Goal: Task Accomplishment & Management: Manage account settings

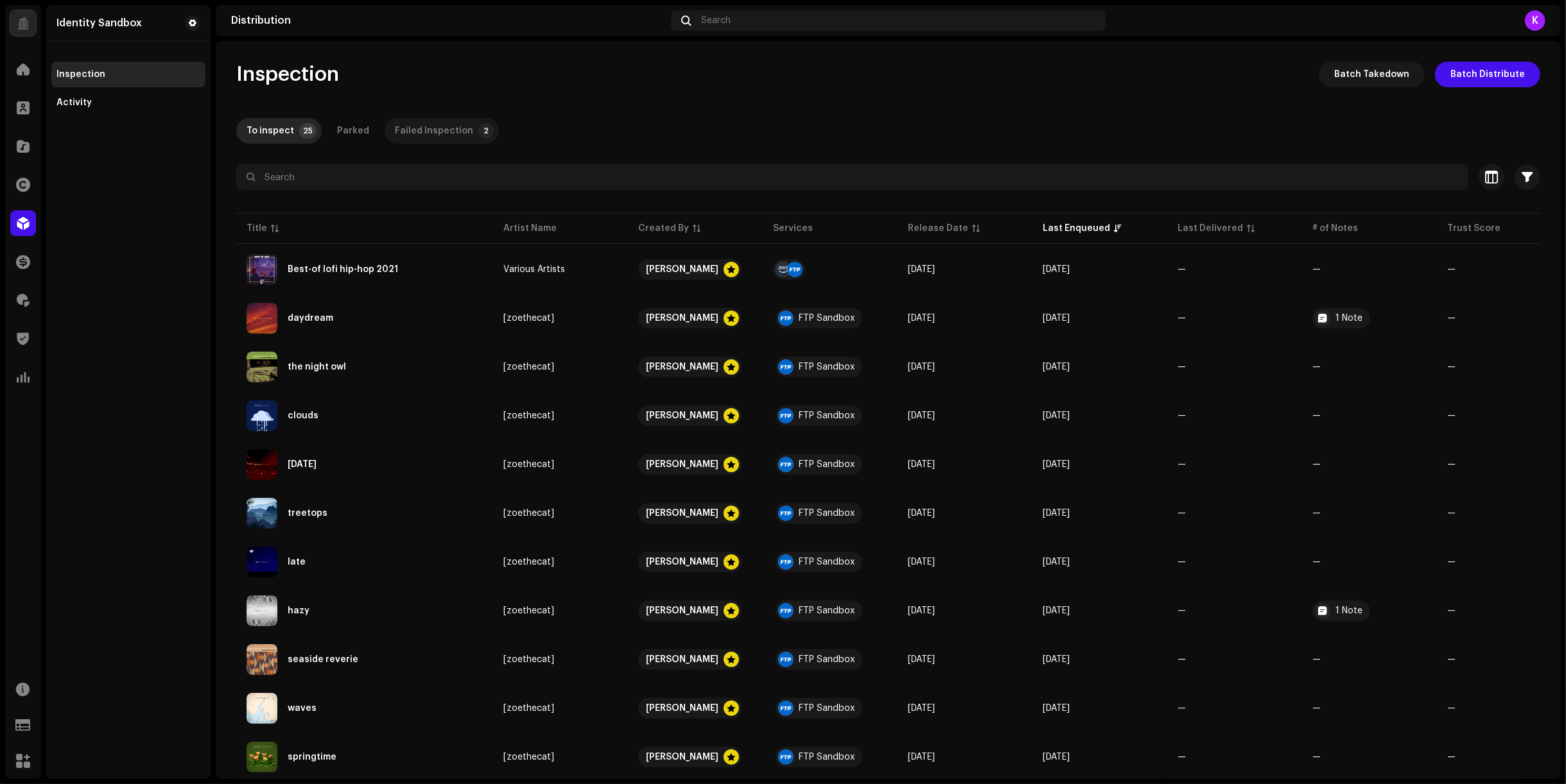
click at [427, 123] on div "Inspection Batch Takedown Batch Distribute To inspect 25 Parked Failed Inspecti…" at bounding box center [888, 754] width 1345 height 1386
click at [427, 123] on div "Failed Inspection" at bounding box center [434, 131] width 79 height 26
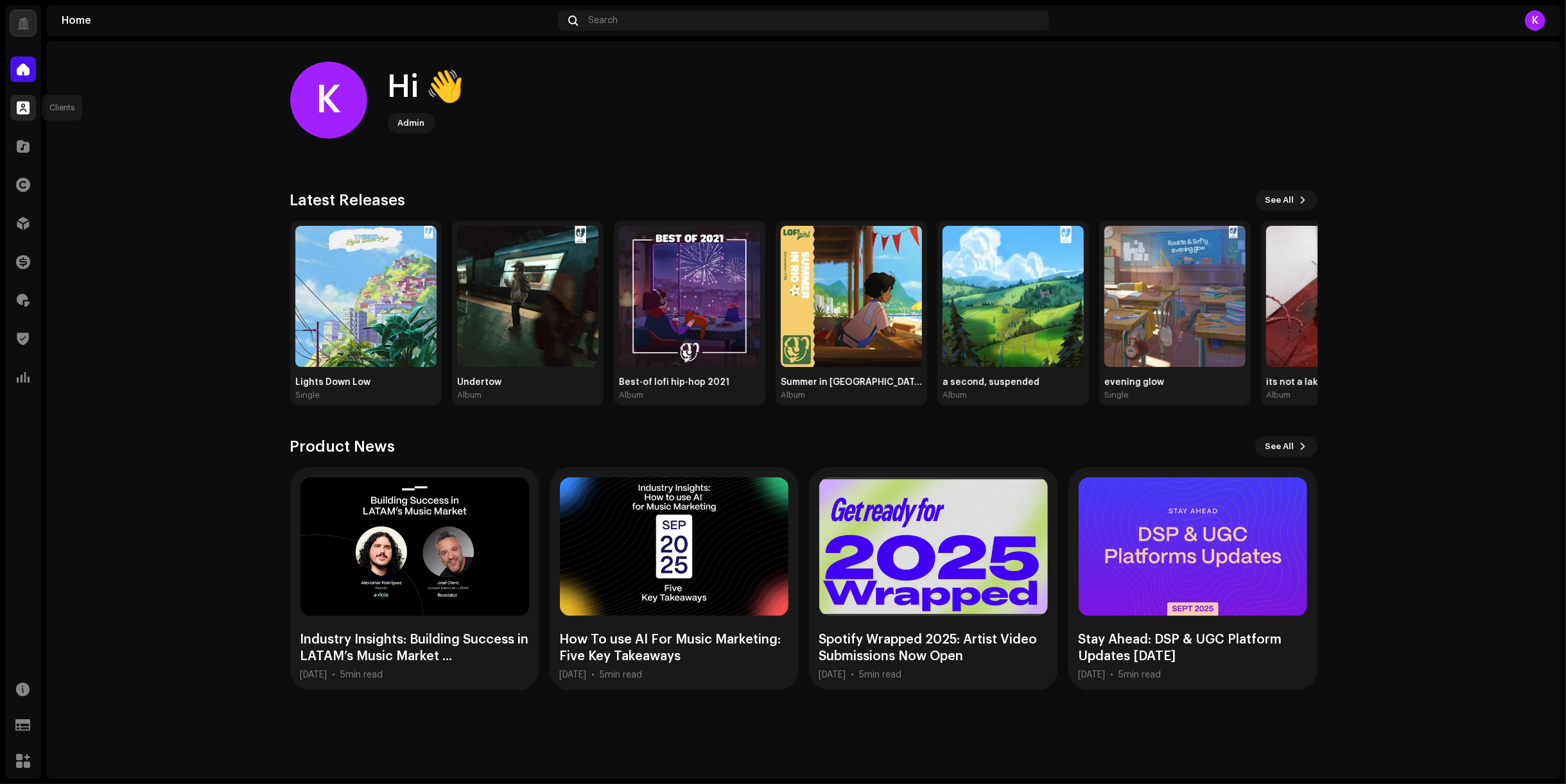
click at [15, 110] on div at bounding box center [23, 108] width 26 height 26
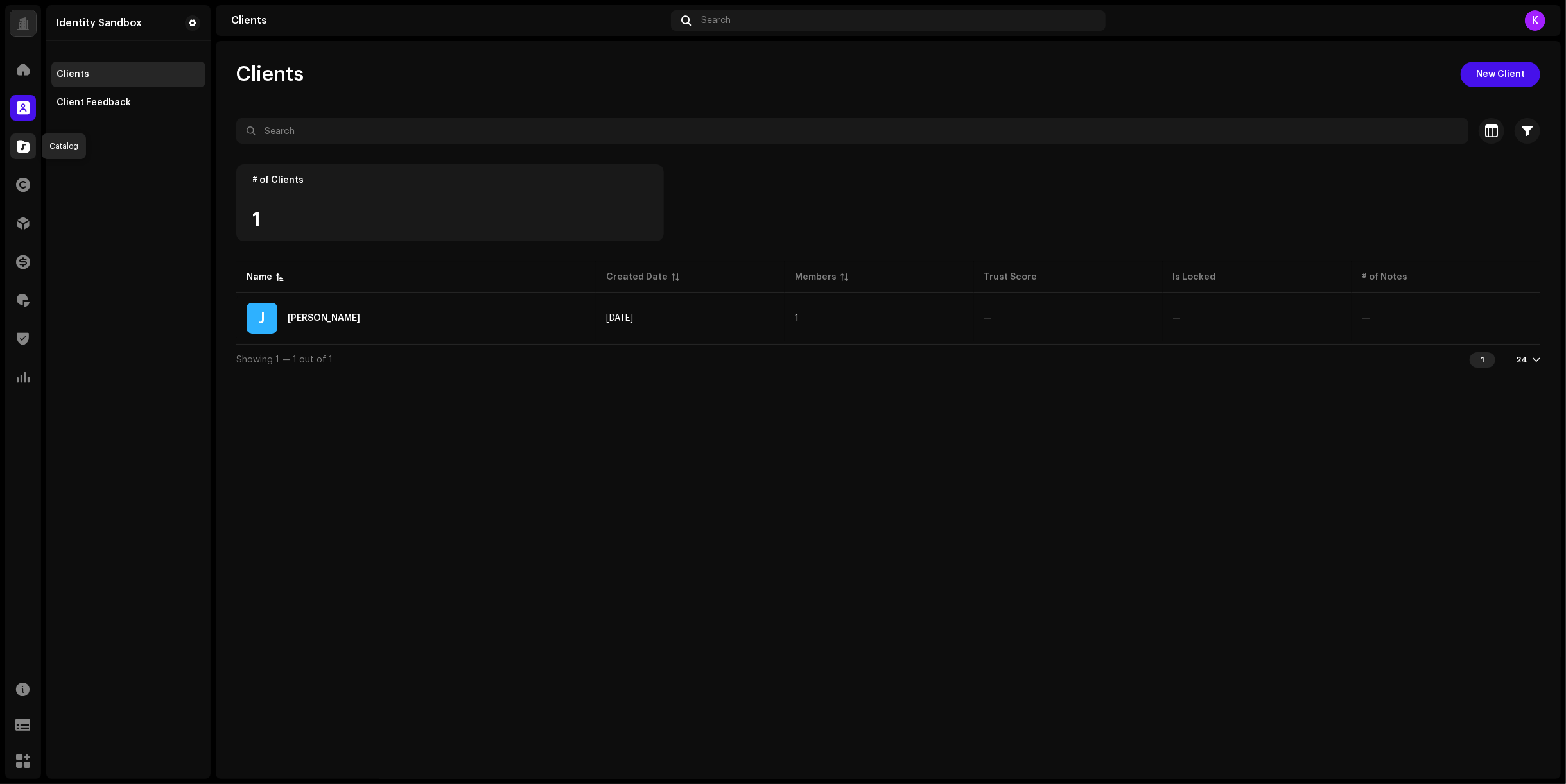
click at [17, 146] on span at bounding box center [23, 146] width 13 height 10
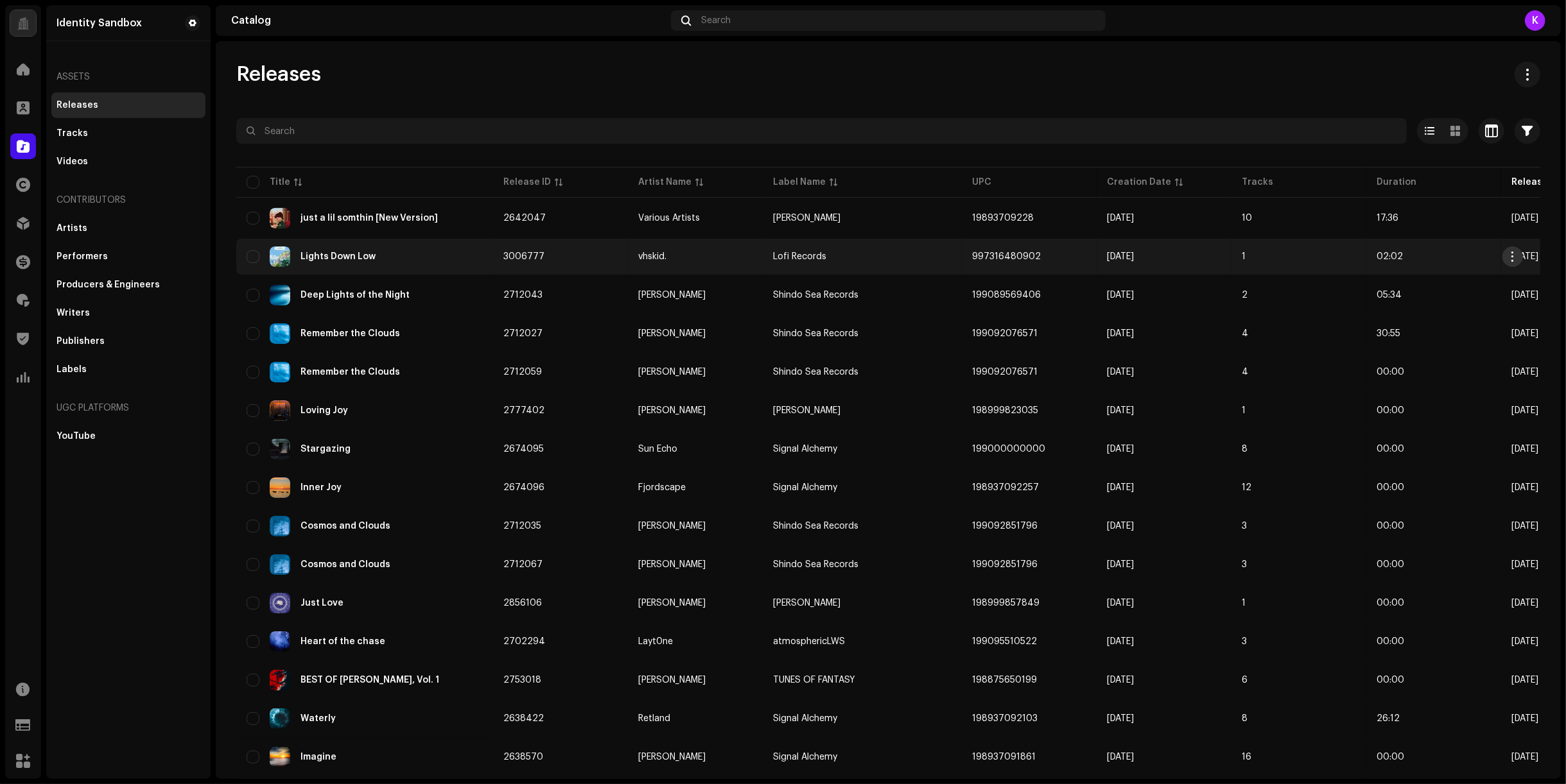
click at [1515, 250] on button "button" at bounding box center [1512, 256] width 21 height 21
click at [392, 256] on div "Lights Down Low" at bounding box center [364, 256] width 236 height 21
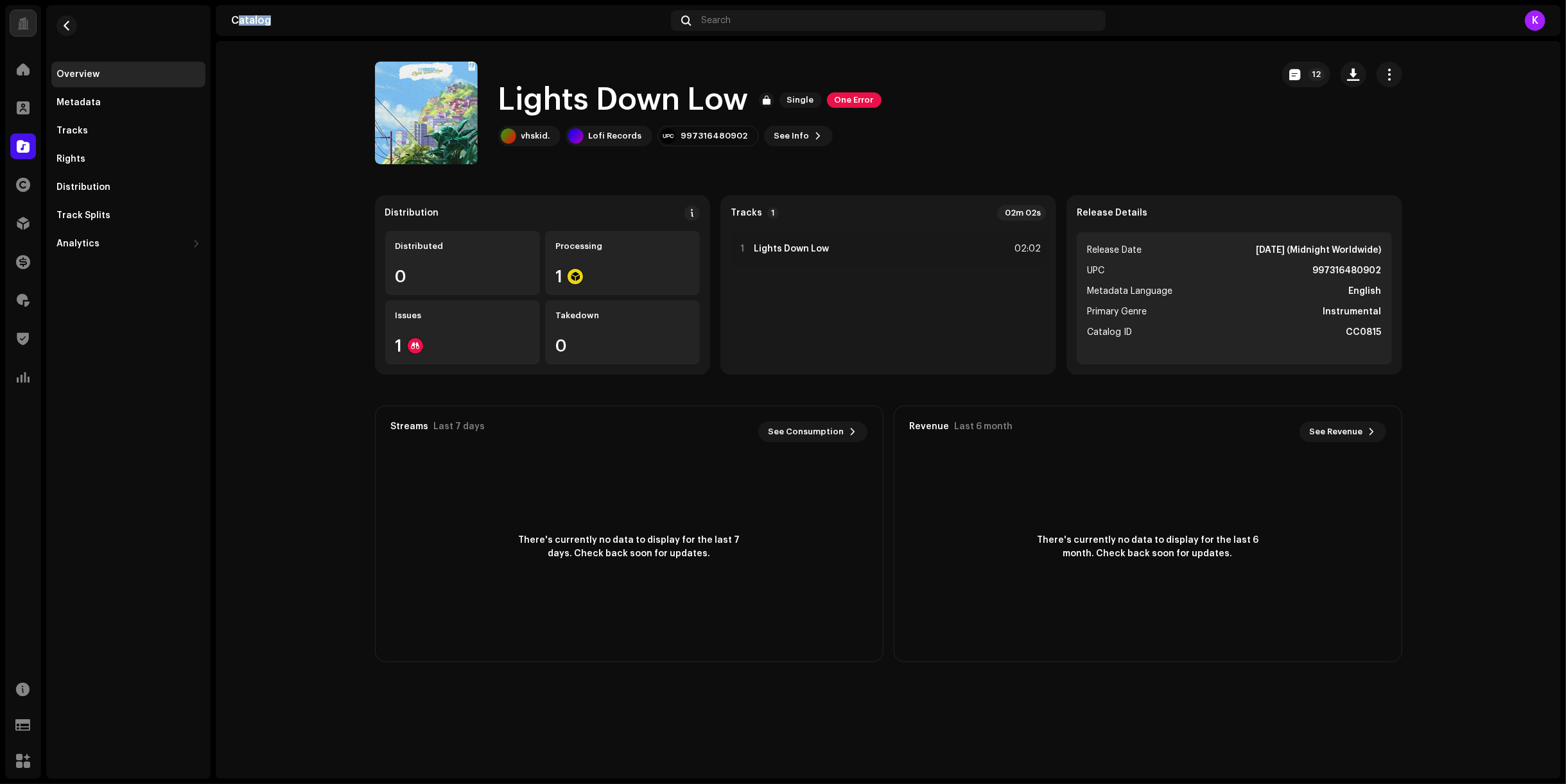
drag, startPoint x: 235, startPoint y: 22, endPoint x: 277, endPoint y: 24, distance: 42.0
click at [277, 24] on div "Catalog" at bounding box center [449, 21] width 435 height 10
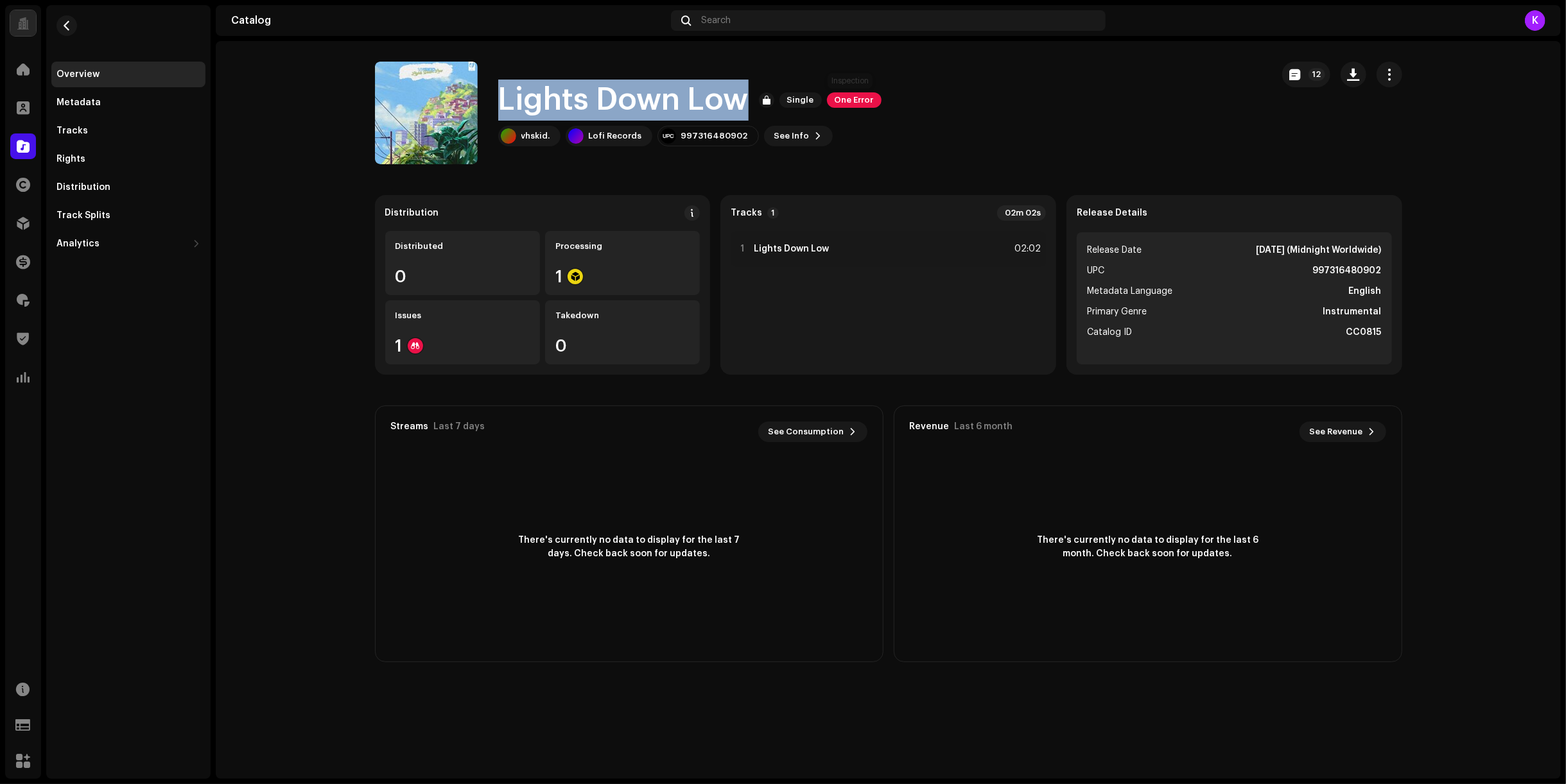
drag, startPoint x: 517, startPoint y: 86, endPoint x: 918, endPoint y: 116, distance: 402.1
click at [918, 116] on div "Lights Down Low Single One Error vhskid. Lofi Records 997316480902 See Info 12" at bounding box center [818, 113] width 887 height 102
click at [919, 116] on div "Lights Down Low Single One Error vhskid. Lofi Records 997316480902 See Info 12" at bounding box center [818, 113] width 887 height 102
drag, startPoint x: 753, startPoint y: 130, endPoint x: 455, endPoint y: 89, distance: 300.8
click at [455, 89] on div "Lights Down Low Single One Error vhskid. Lofi Records 997316480902 See Info 12" at bounding box center [818, 113] width 887 height 102
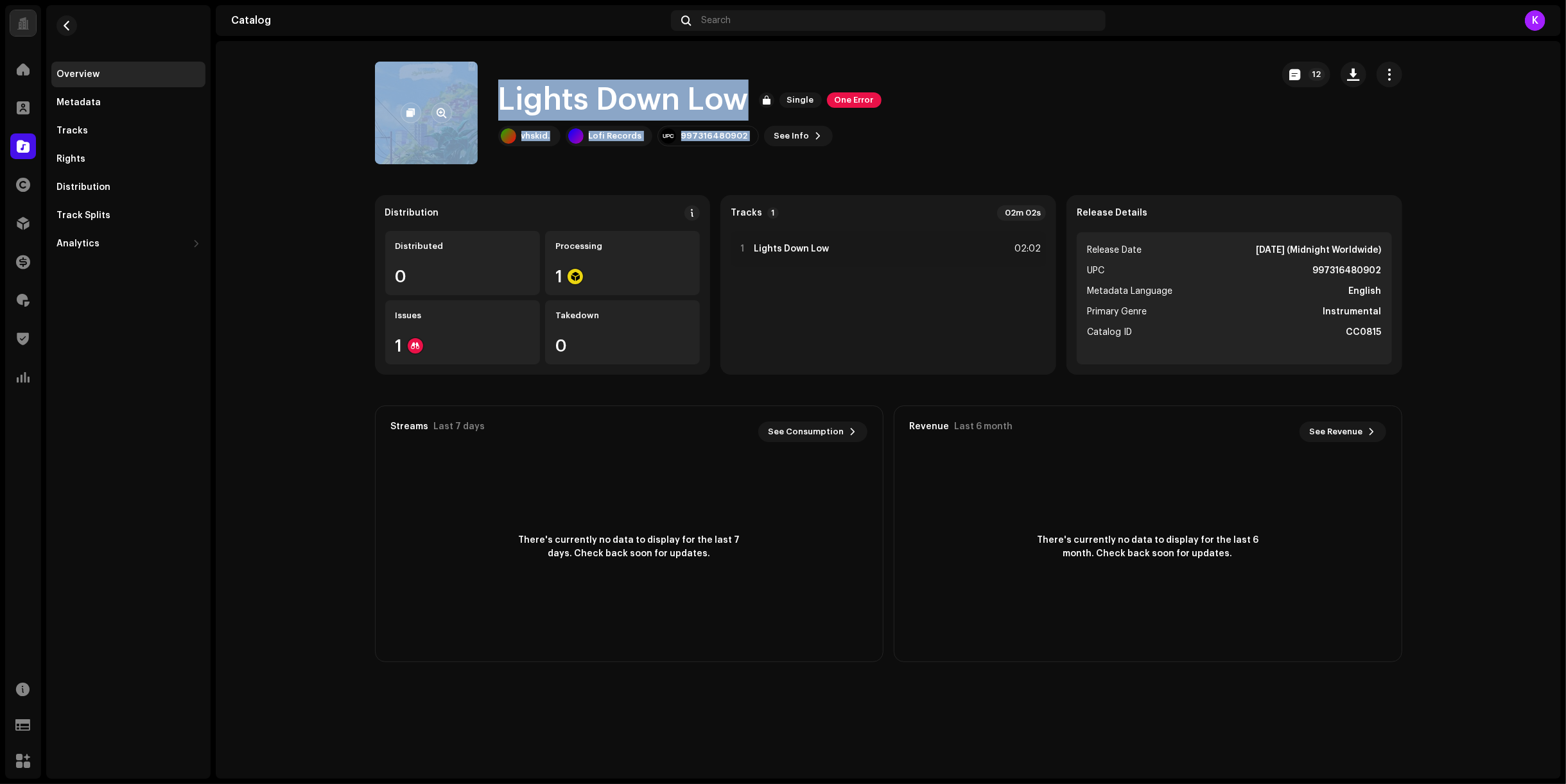
click at [455, 89] on re-a-cover at bounding box center [426, 113] width 102 height 102
drag, startPoint x: 244, startPoint y: 16, endPoint x: 911, endPoint y: 163, distance: 683.0
click at [911, 163] on section "Catalog Search K Lights Down Low Single One Error 12 Lights Down Low Single One…" at bounding box center [888, 392] width 1345 height 774
click at [911, 163] on div "Lights Down Low Single One Error vhskid. Lofi Records 997316480902 See Info 12" at bounding box center [818, 113] width 887 height 102
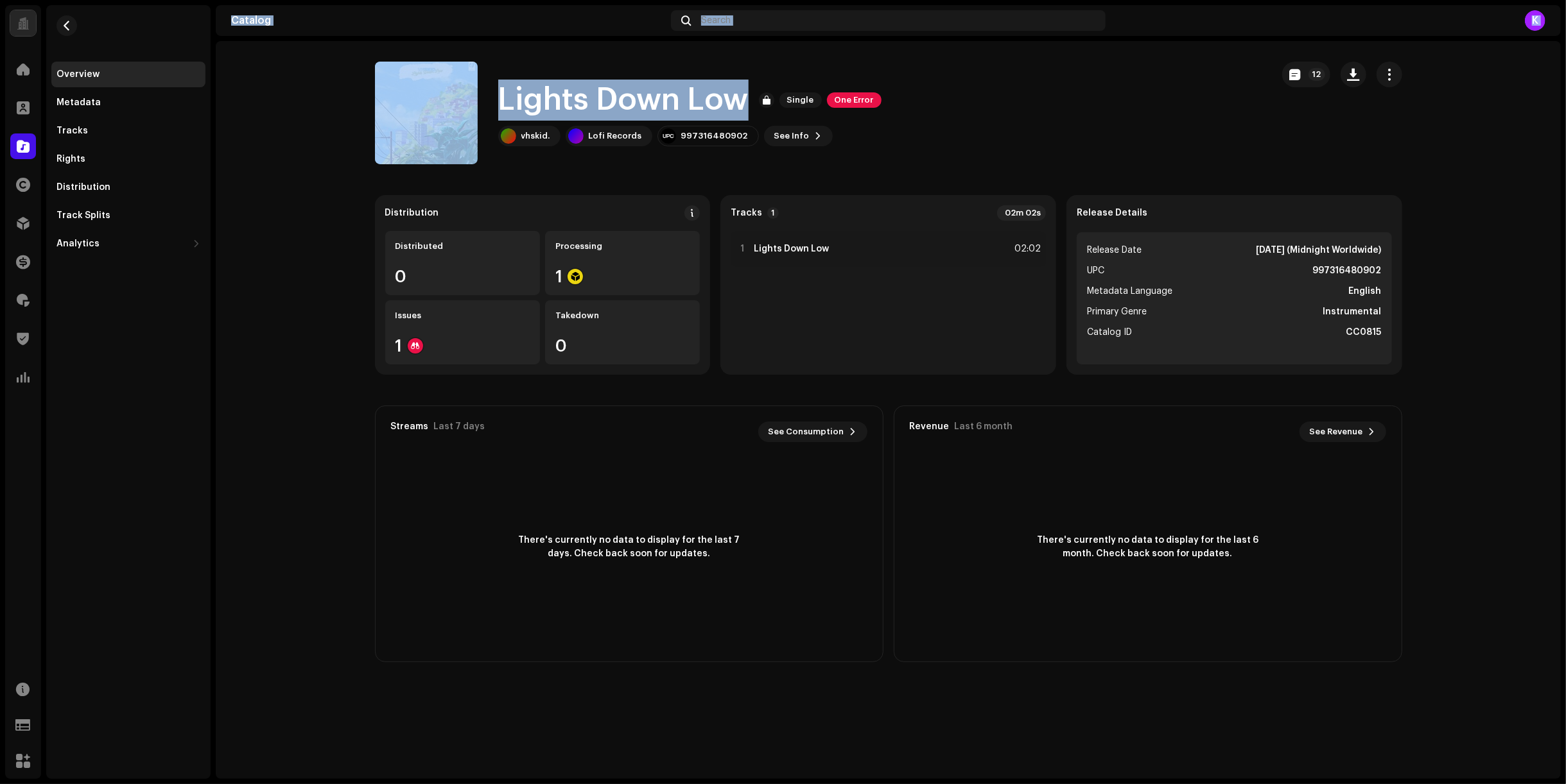
drag, startPoint x: 217, startPoint y: 10, endPoint x: 940, endPoint y: 108, distance: 729.6
click at [940, 108] on section "Catalog Search K Lights Down Low Single One Error 12 Lights Down Low Single One…" at bounding box center [888, 392] width 1345 height 774
click at [940, 108] on div "Lights Down Low Single One Error vhskid. Lofi Records 997316480902 See Info 12" at bounding box center [818, 113] width 887 height 102
drag, startPoint x: 231, startPoint y: 23, endPoint x: 955, endPoint y: 144, distance: 734.0
click at [955, 144] on section "Catalog Search K Lights Down Low Single One Error 12 Lights Down Low Single One…" at bounding box center [888, 392] width 1345 height 774
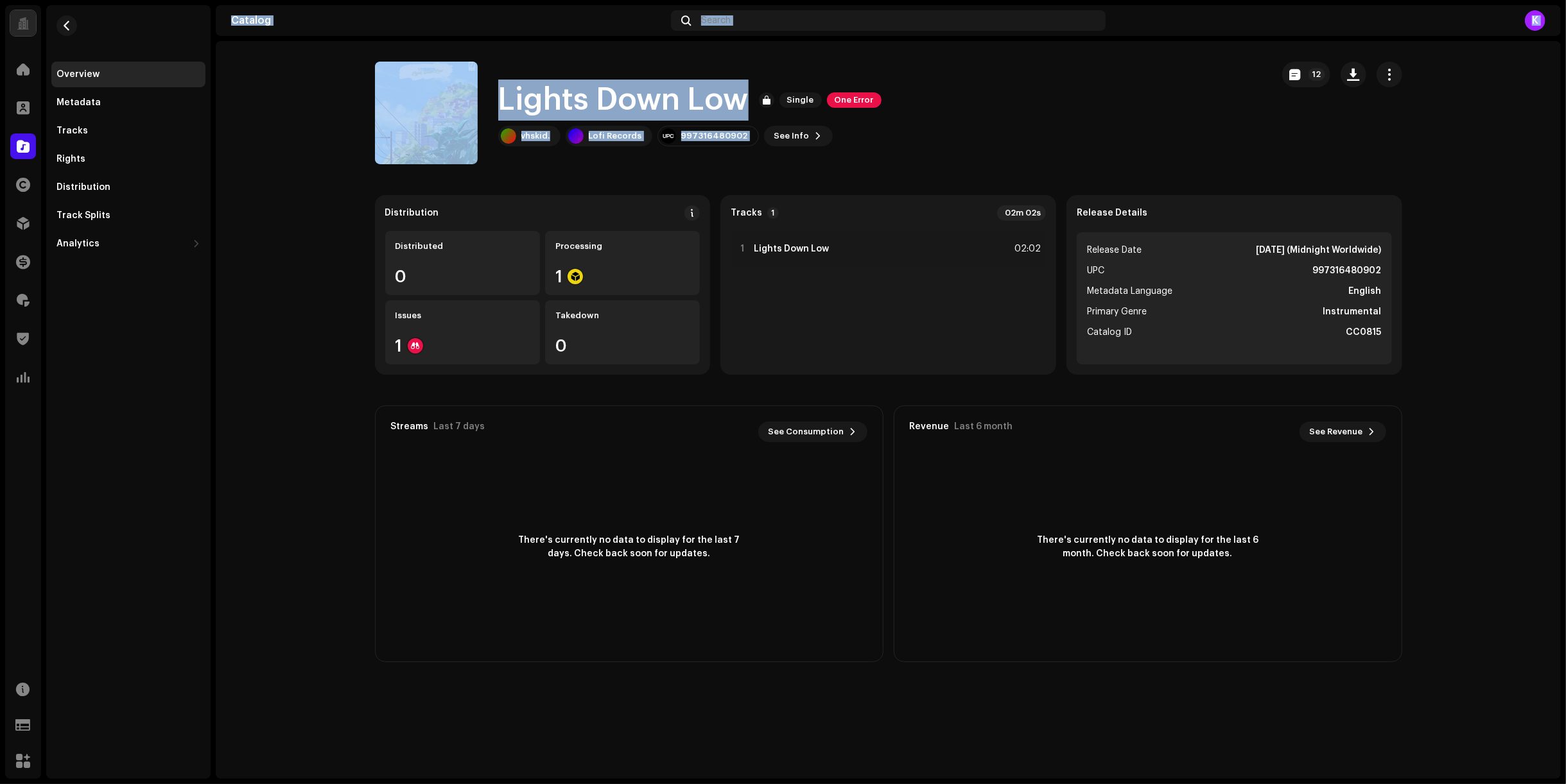
click at [955, 144] on div "Lights Down Low Single One Error vhskid. Lofi Records 997316480902 See Info 12" at bounding box center [818, 113] width 887 height 102
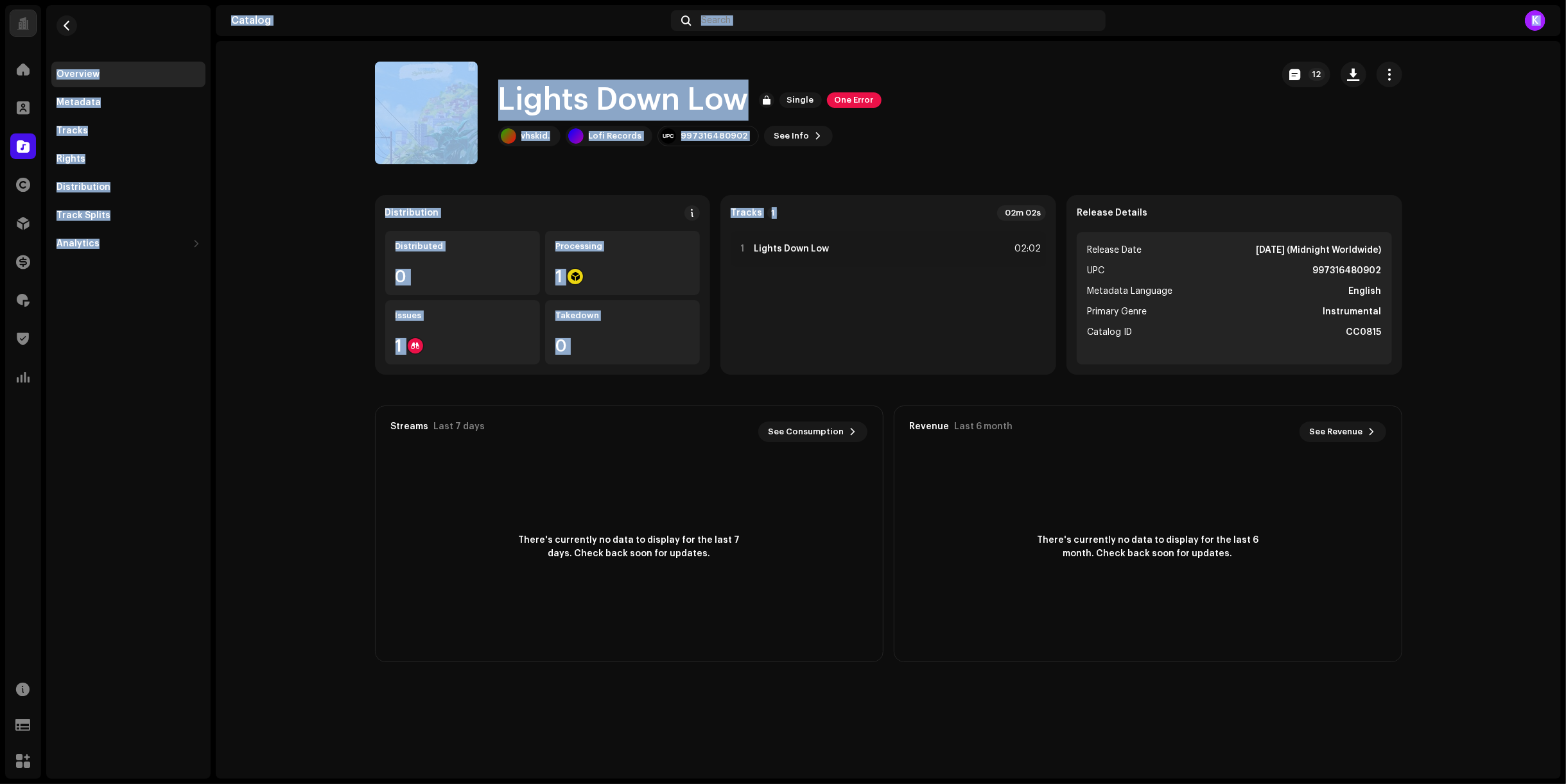
drag, startPoint x: 210, startPoint y: 17, endPoint x: 914, endPoint y: 165, distance: 719.4
click at [914, 165] on div "Identity Sandbox Home Clients Catalog Rights Distribution Finance Royalties Tru…" at bounding box center [783, 392] width 1566 height 784
click at [914, 165] on catalog-releases-details-overview "Lights Down Low Single One Error 12 Lights Down Low Single One Error vhskid. Lo…" at bounding box center [888, 362] width 1345 height 641
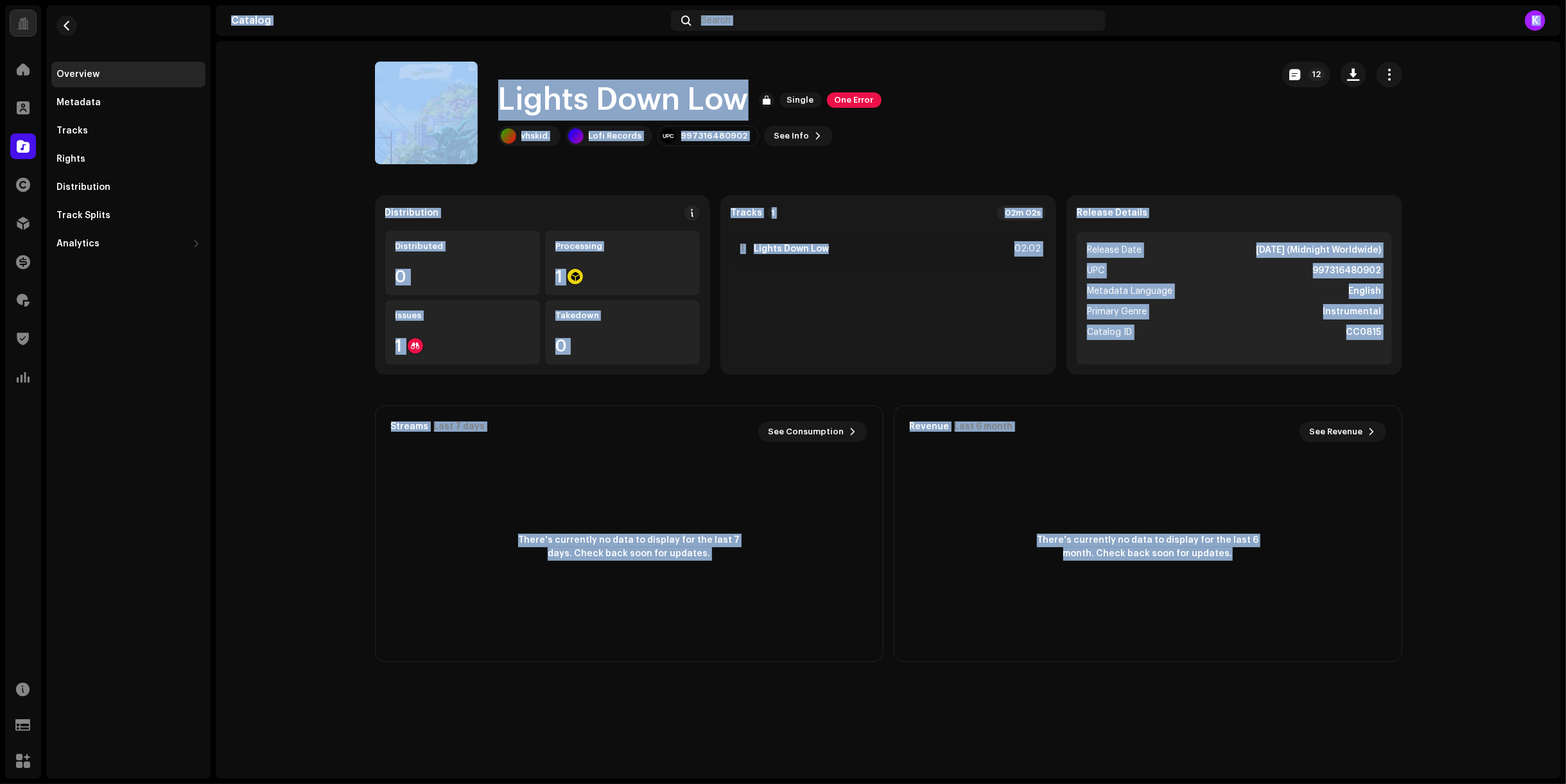
drag, startPoint x: 220, startPoint y: 20, endPoint x: 1429, endPoint y: 612, distance: 1346.2
click at [1429, 612] on section "Catalog Search K Lights Down Low Single One Error 12 Lights Down Low Single One…" at bounding box center [888, 392] width 1345 height 774
click at [1429, 612] on catalog-releases-details-overview "Lights Down Low Single One Error 12 Lights Down Low Single One Error vhskid. Lo…" at bounding box center [888, 362] width 1345 height 641
drag, startPoint x: 1316, startPoint y: 574, endPoint x: 313, endPoint y: 34, distance: 1139.1
click at [313, 34] on section "Catalog Search K Lights Down Low Single One Error 12 Lights Down Low Single One…" at bounding box center [888, 392] width 1345 height 774
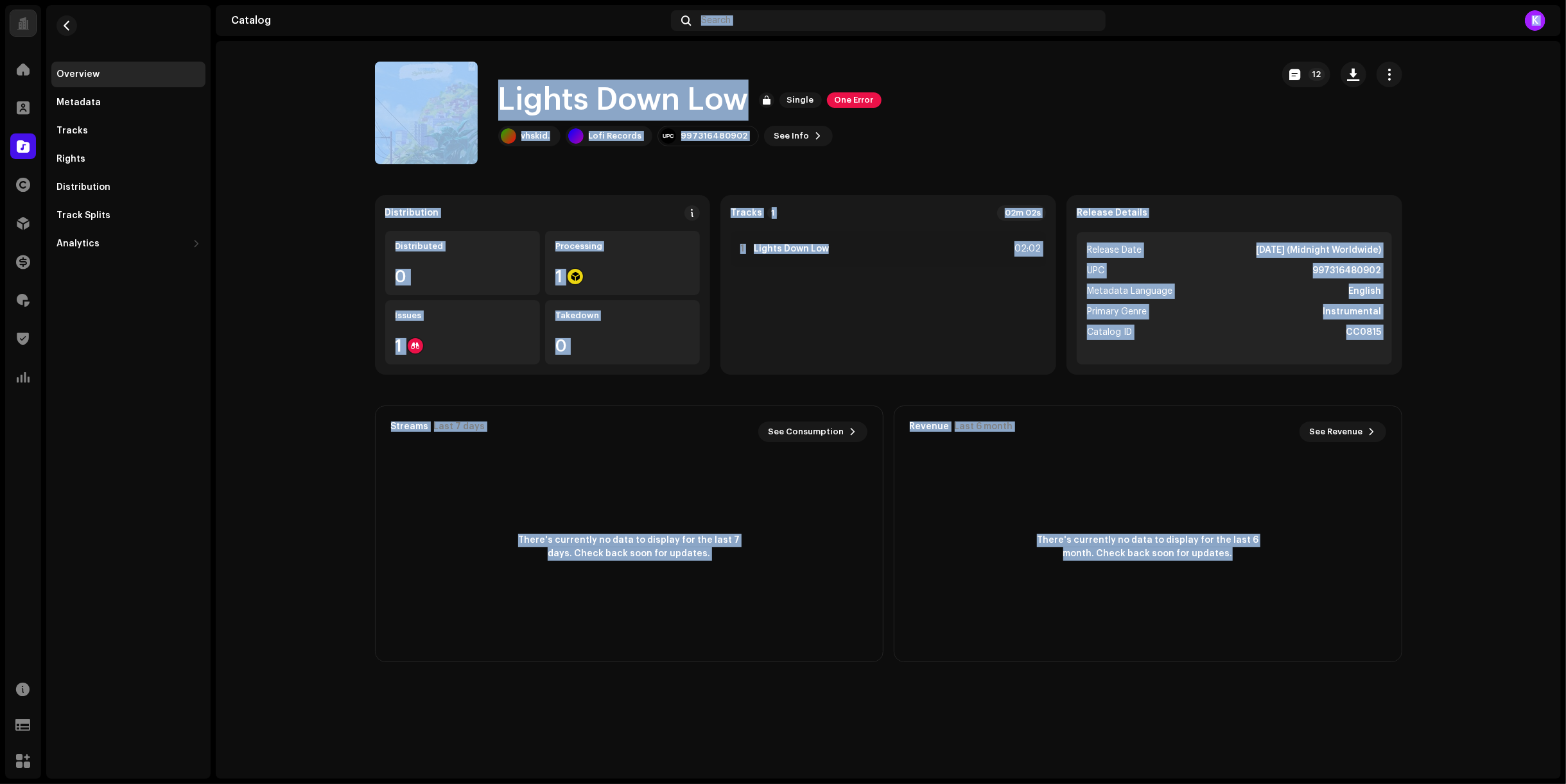
click at [313, 34] on div "Catalog Search K" at bounding box center [888, 20] width 1345 height 30
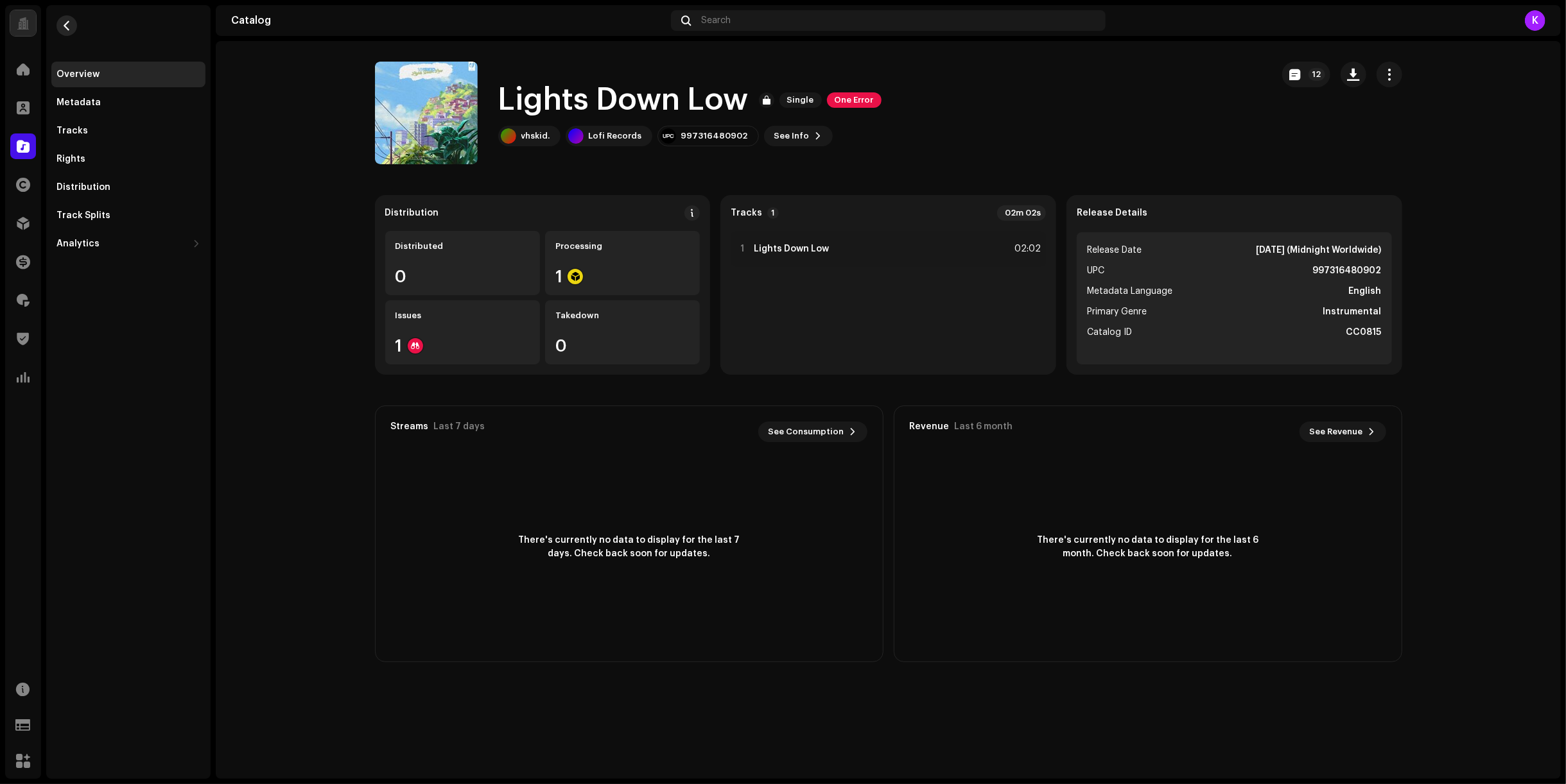
click at [64, 23] on span "button" at bounding box center [67, 26] width 10 height 10
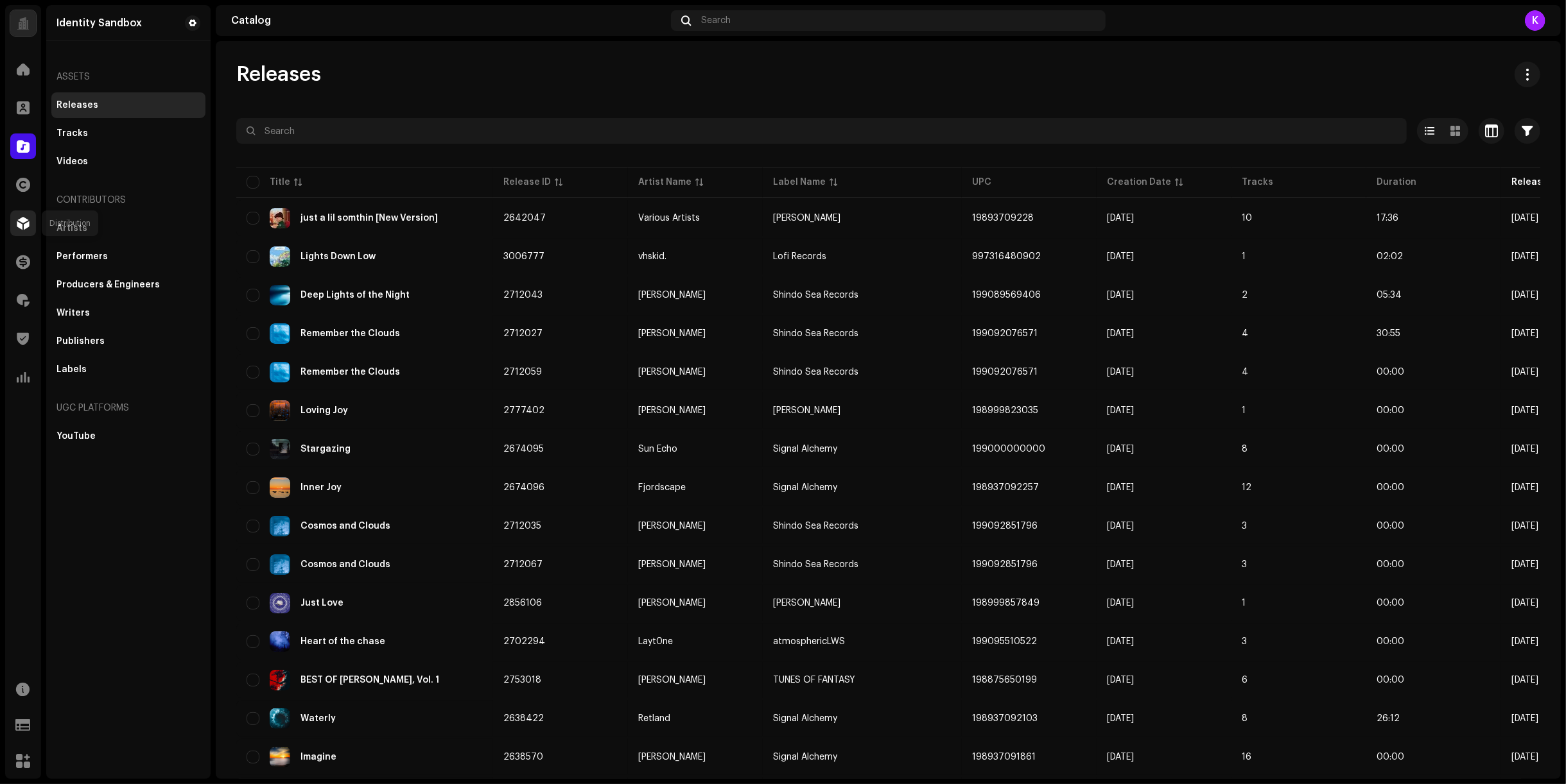
click at [20, 222] on span at bounding box center [23, 223] width 13 height 10
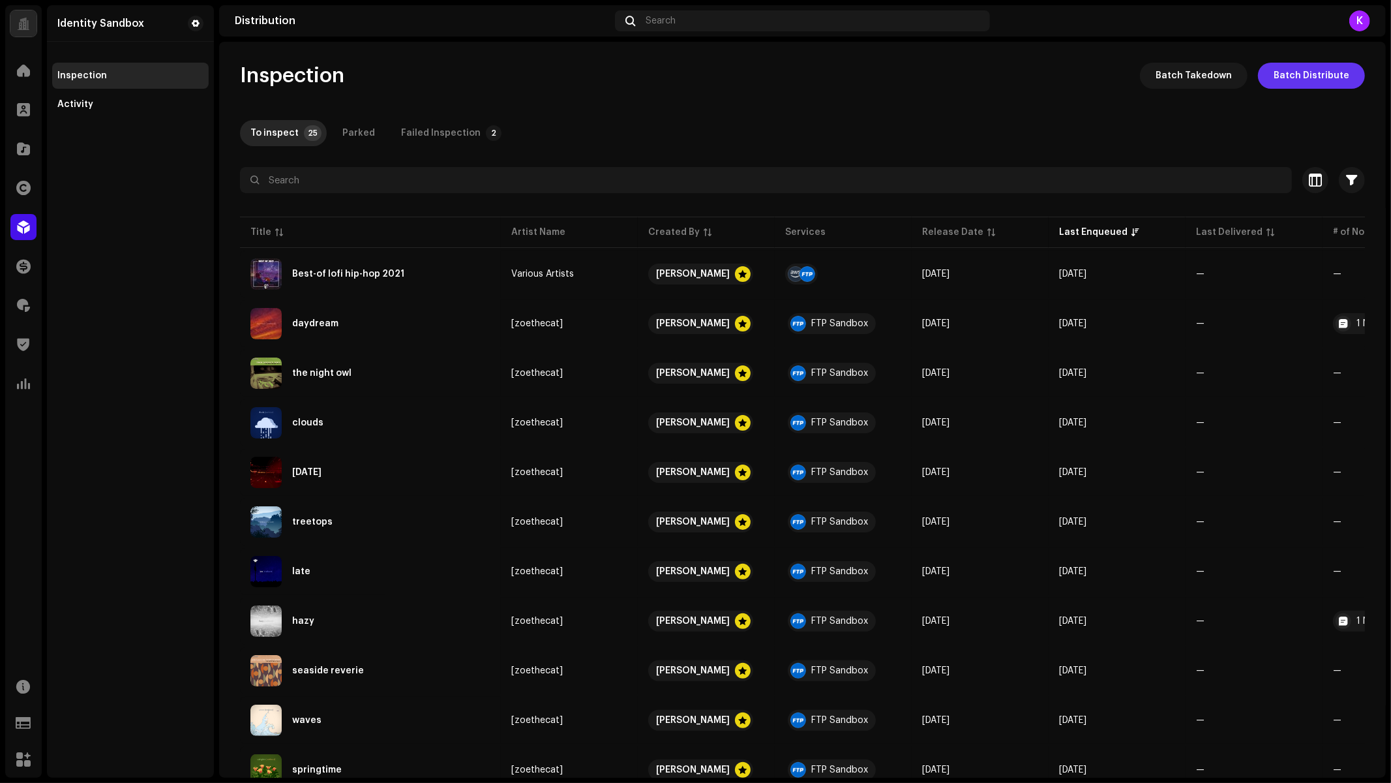
click at [1321, 78] on span "Batch Distribute" at bounding box center [1312, 76] width 76 height 26
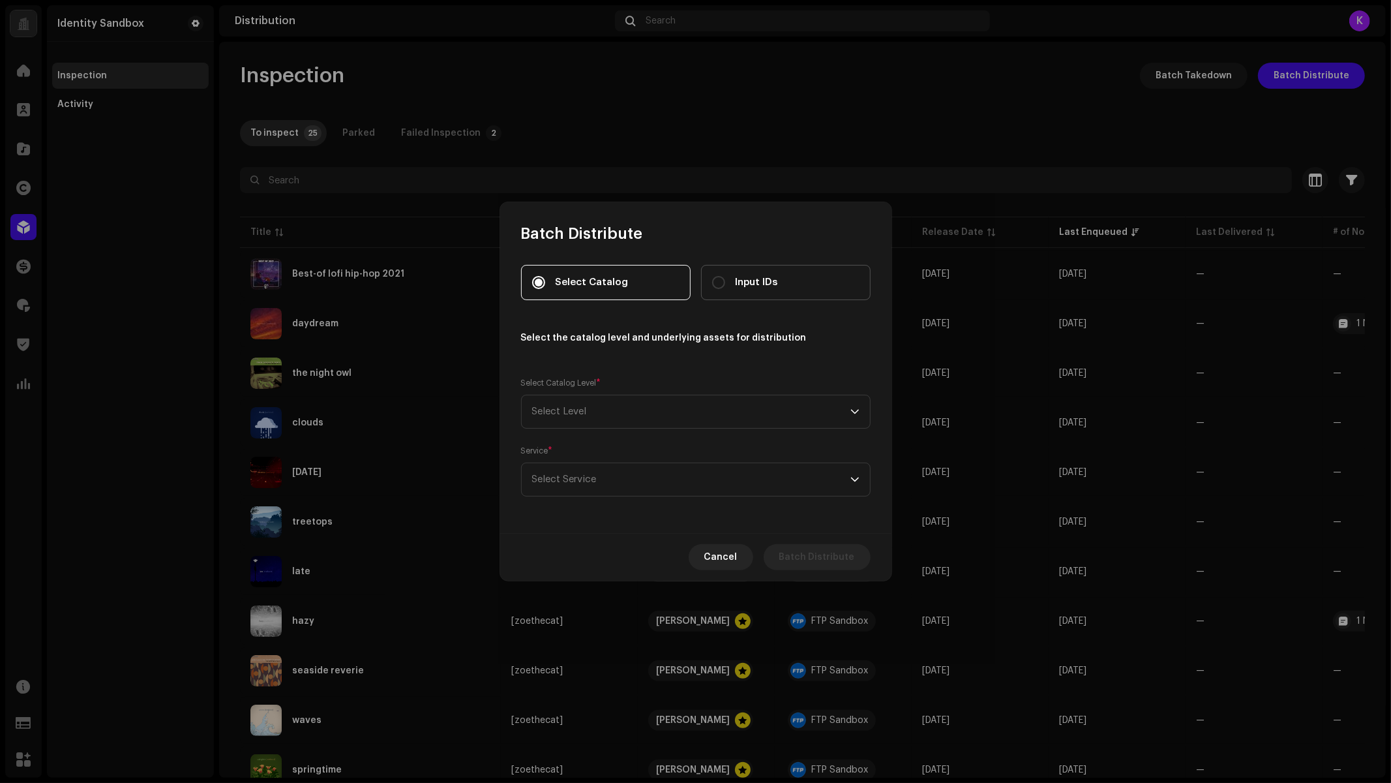
click at [812, 280] on label "Input IDs" at bounding box center [786, 282] width 170 height 35
click at [725, 280] on input "Input IDs" at bounding box center [718, 282] width 13 height 13
radio input "true"
click at [607, 425] on span "Select Level" at bounding box center [691, 411] width 318 height 33
click at [589, 515] on li "Releases" at bounding box center [696, 526] width 338 height 26
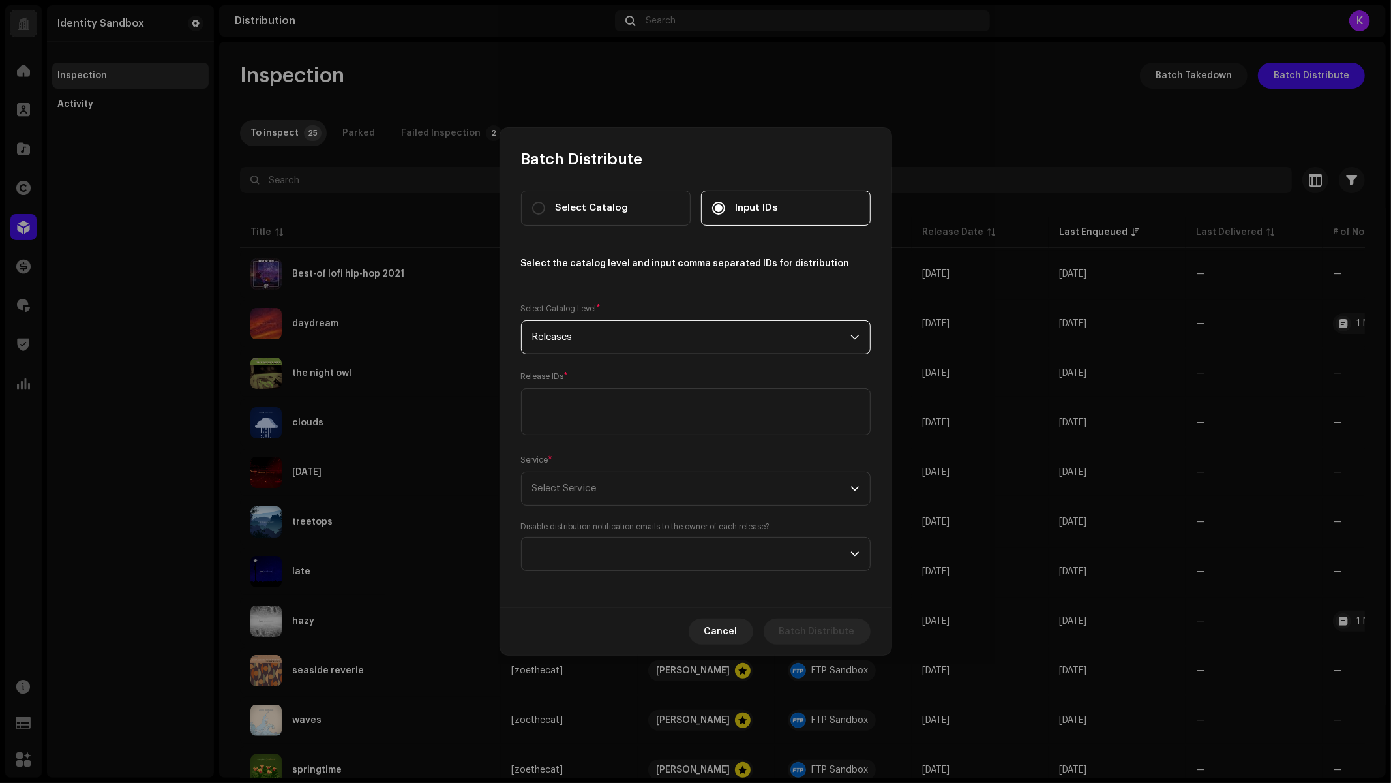
click at [609, 453] on div "Service * Select Service" at bounding box center [696, 479] width 350 height 52
click at [618, 388] on textarea at bounding box center [696, 411] width 350 height 47
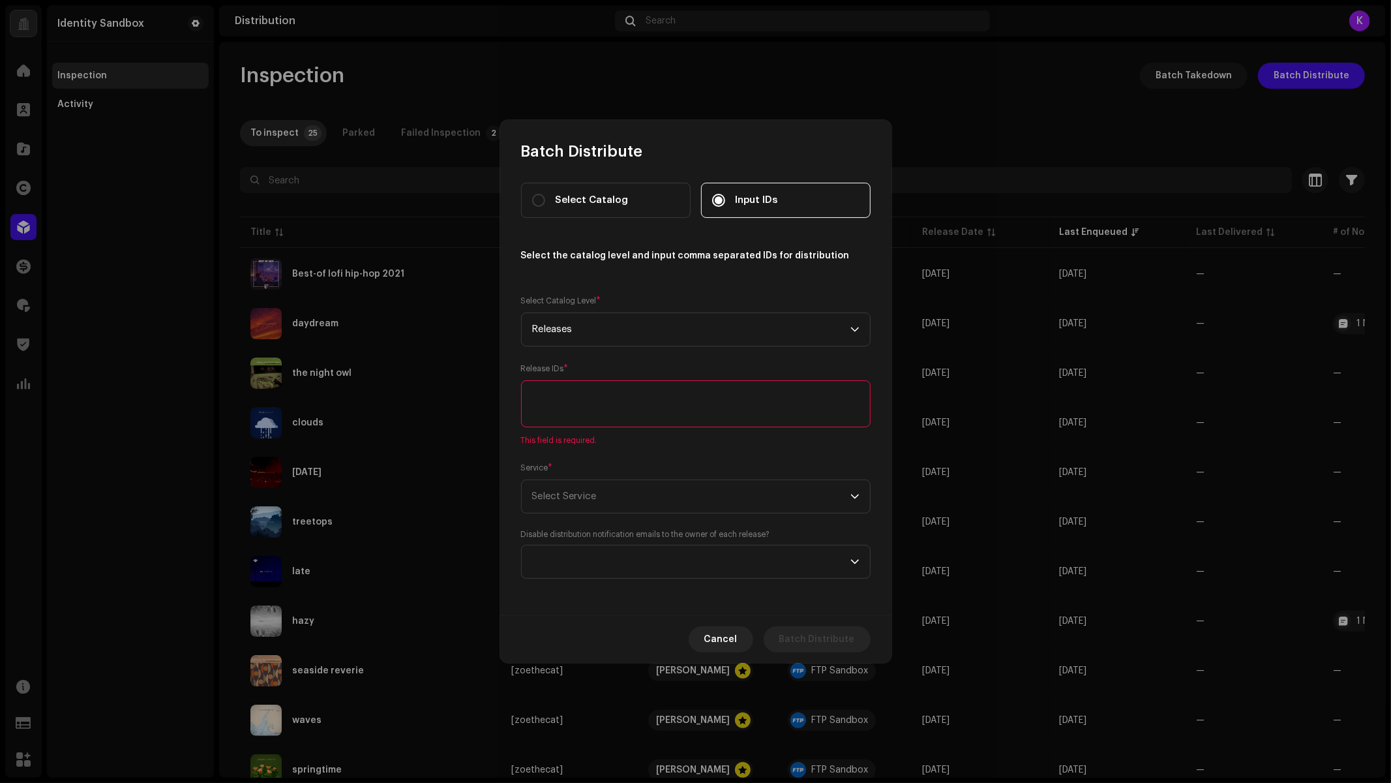
paste textarea "3006777"
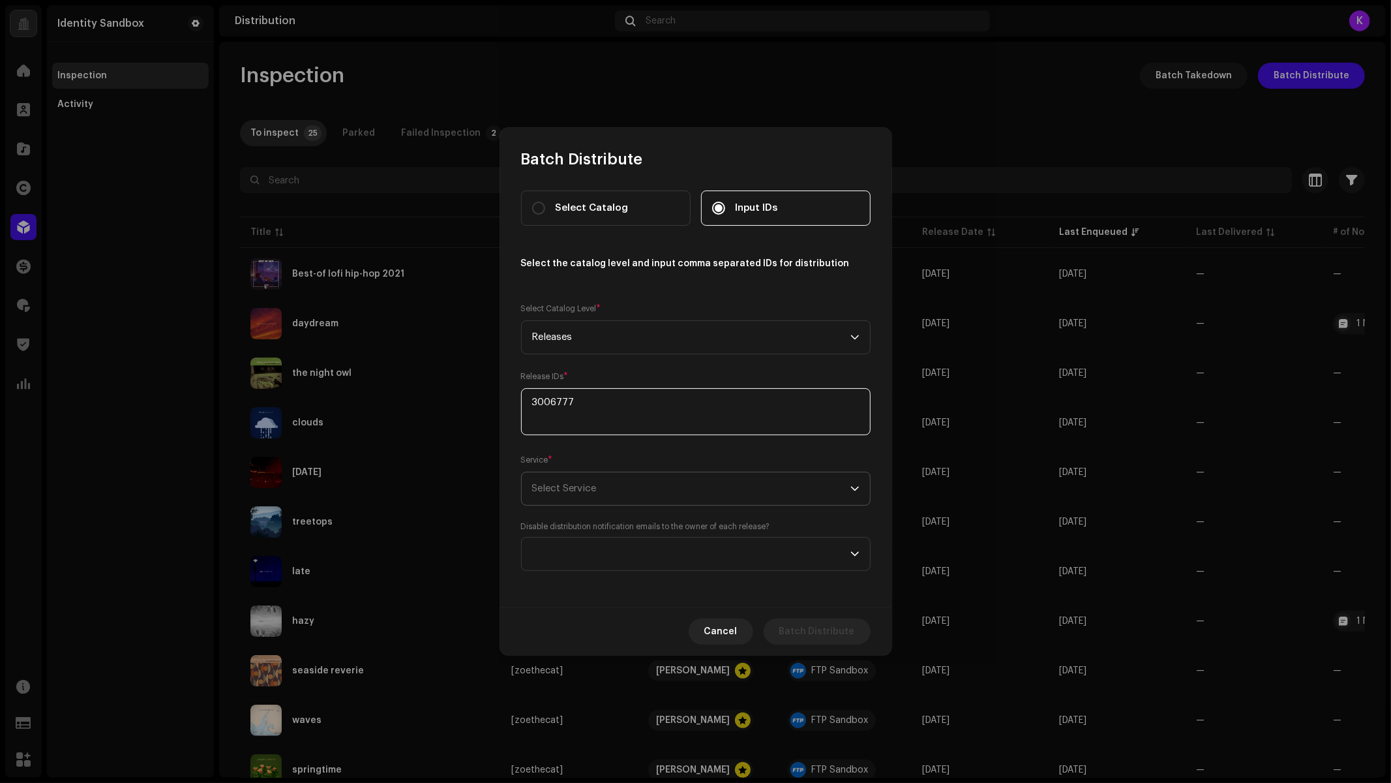
type textarea "3006777"
click at [604, 481] on span "Select Service" at bounding box center [691, 488] width 318 height 33
click at [596, 569] on li "AWS Sandbox" at bounding box center [696, 561] width 338 height 26
click at [623, 533] on div "Disable distribution notification emails to the owner of each release?" at bounding box center [696, 546] width 350 height 50
click at [619, 548] on span at bounding box center [691, 553] width 318 height 33
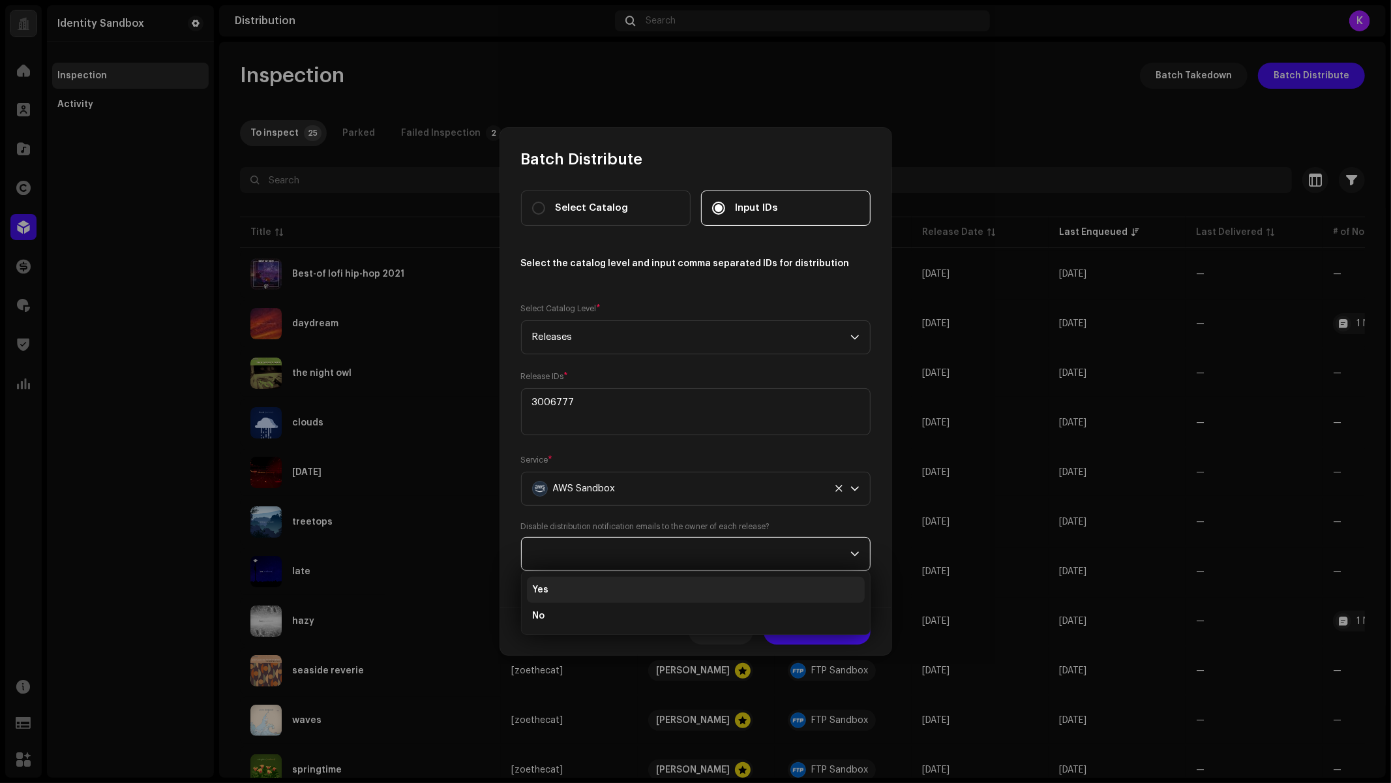
click at [601, 595] on li "Yes" at bounding box center [696, 590] width 338 height 26
click at [838, 637] on span "Batch Distribute" at bounding box center [817, 631] width 76 height 26
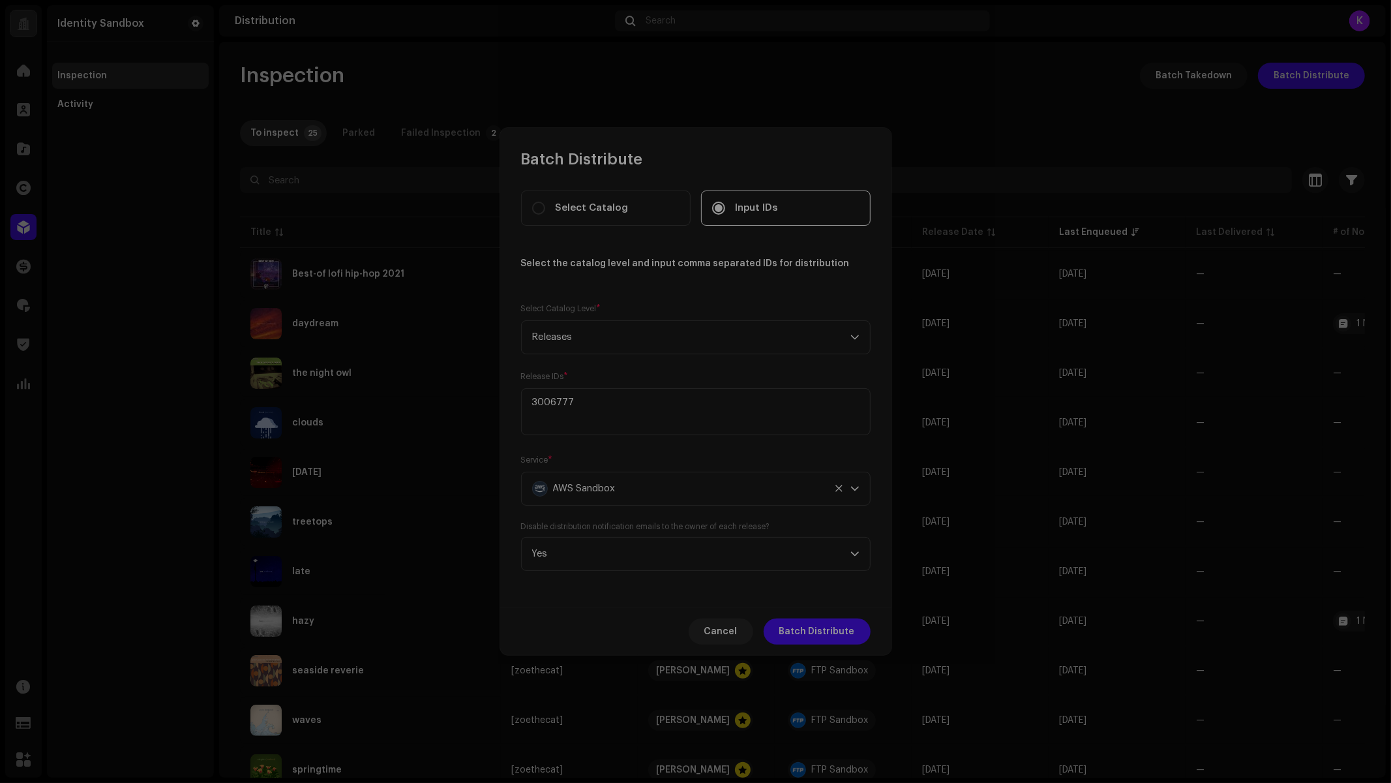
click at [1040, 122] on div "Confirm One release will be distributed. Do you want to proceed? Cancel Yes" at bounding box center [695, 391] width 1391 height 783
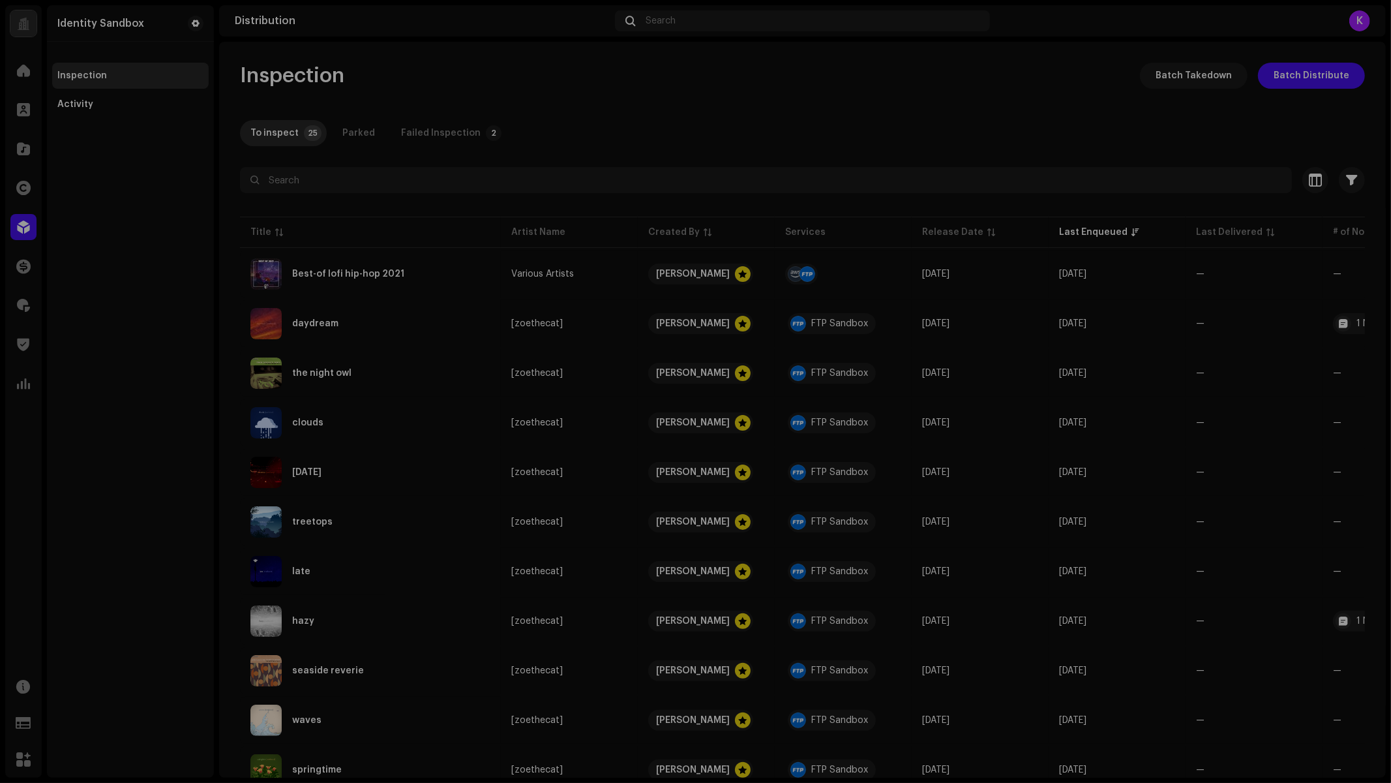
click at [1040, 121] on div "Batch Distribute Select Catalog Input IDs Select the catalog level and input co…" at bounding box center [695, 391] width 1391 height 783
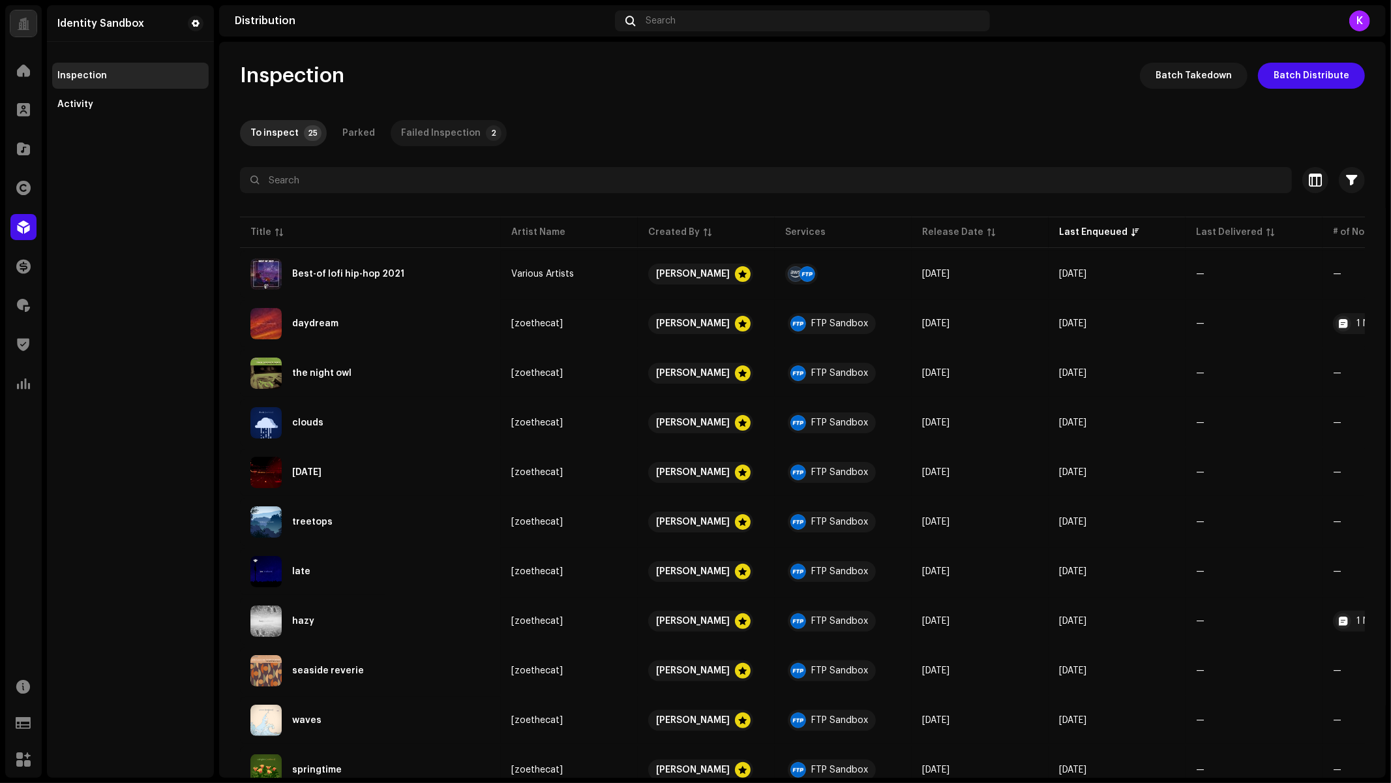
click at [451, 128] on div "Failed Inspection" at bounding box center [441, 133] width 80 height 26
click at [305, 132] on p-badge "25" at bounding box center [313, 133] width 18 height 16
click at [278, 136] on div "To inspect" at bounding box center [274, 133] width 48 height 26
click at [73, 102] on div "Activity" at bounding box center [75, 104] width 36 height 10
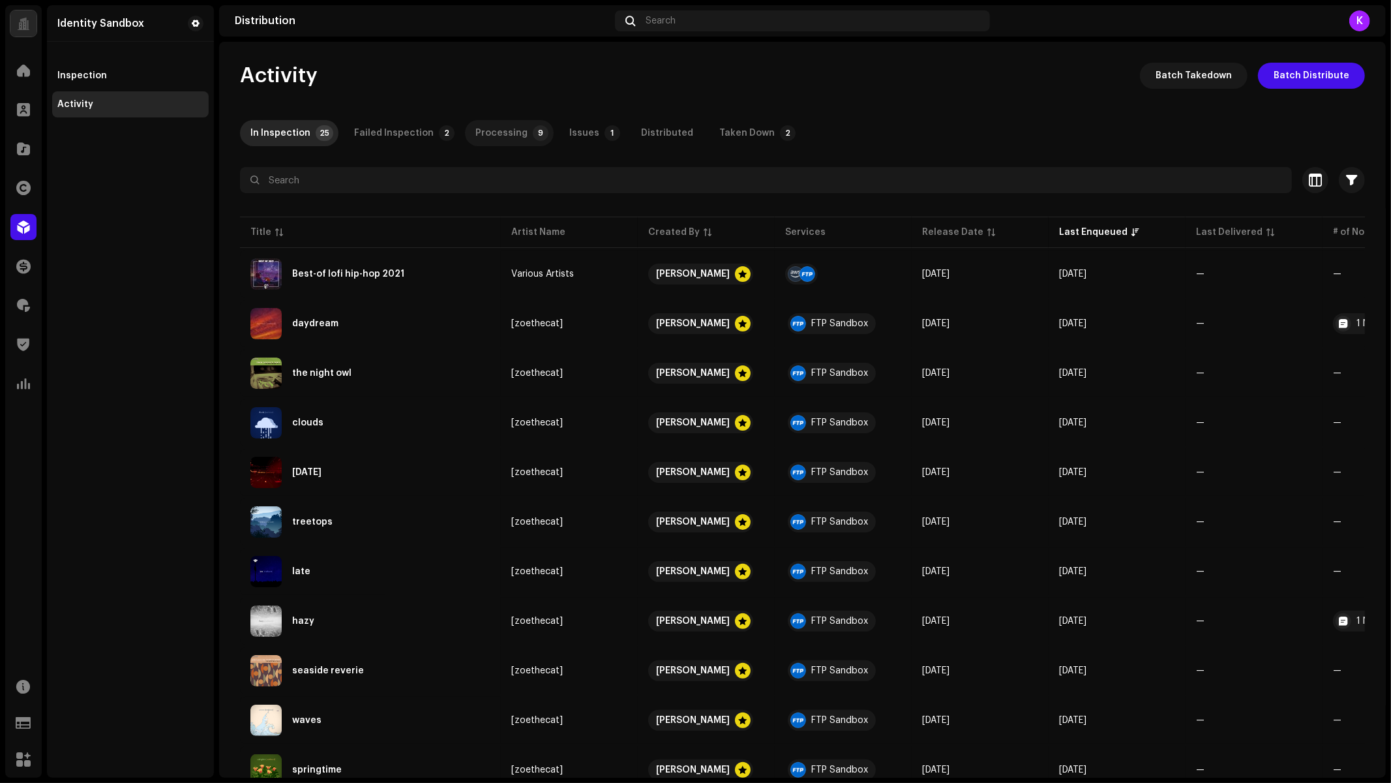
click at [486, 138] on div "Processing" at bounding box center [501, 133] width 52 height 26
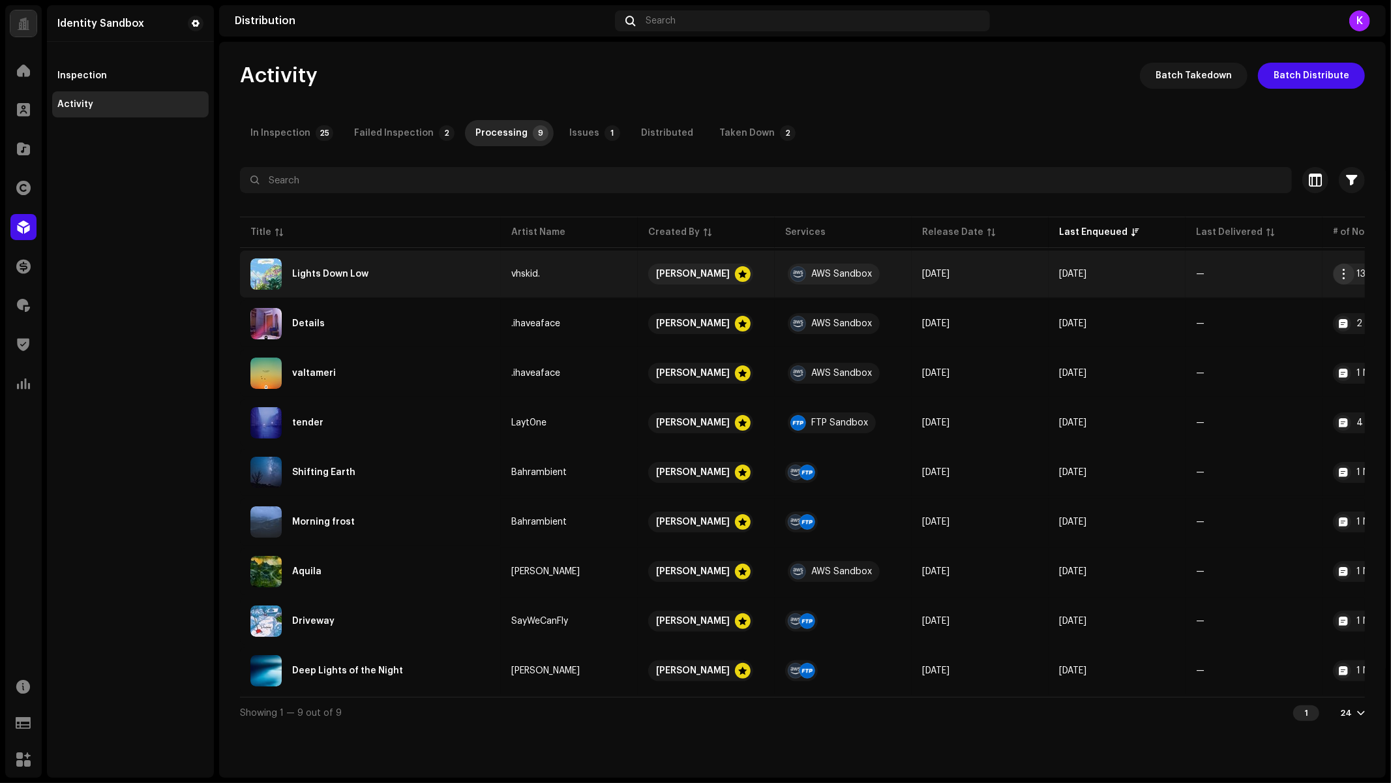
click at [1342, 269] on span "button" at bounding box center [1345, 274] width 10 height 10
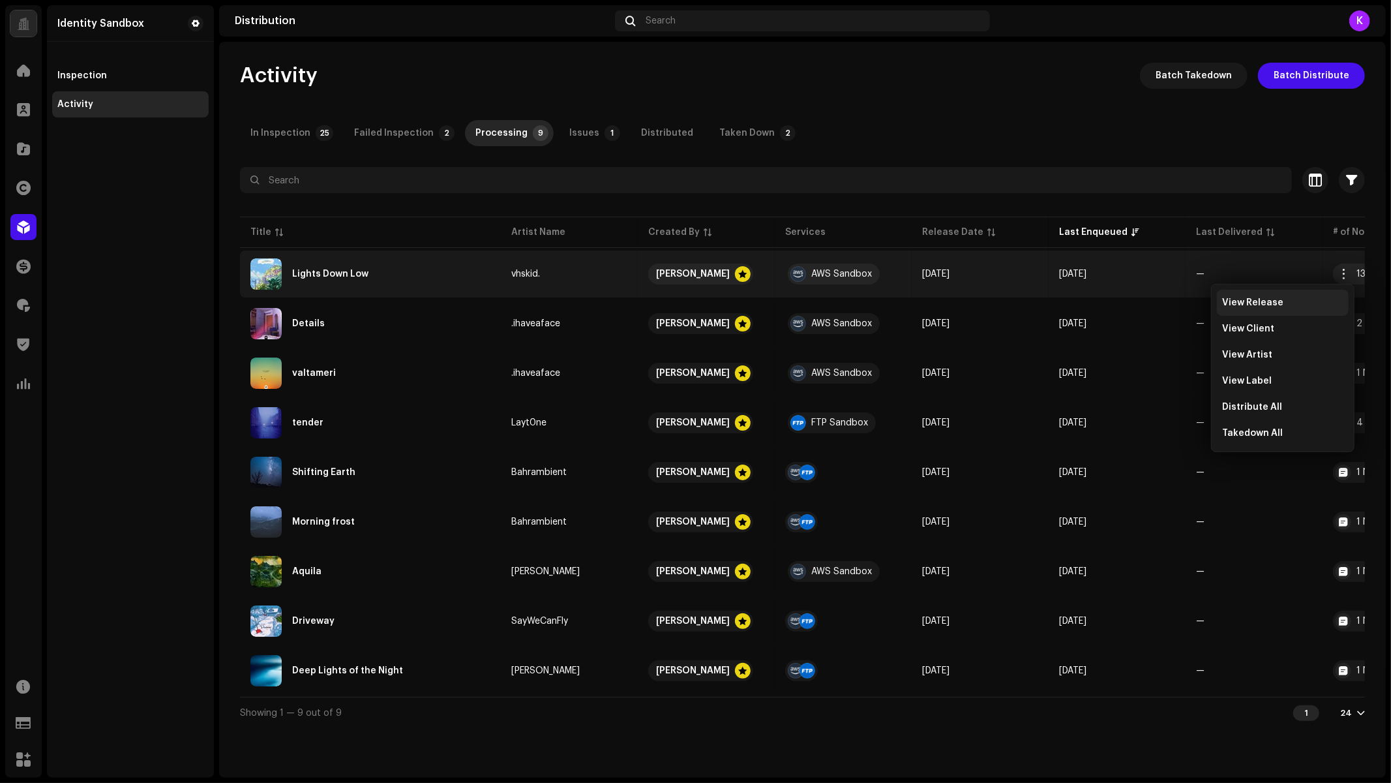
click at [1278, 297] on span "View Release" at bounding box center [1252, 302] width 61 height 10
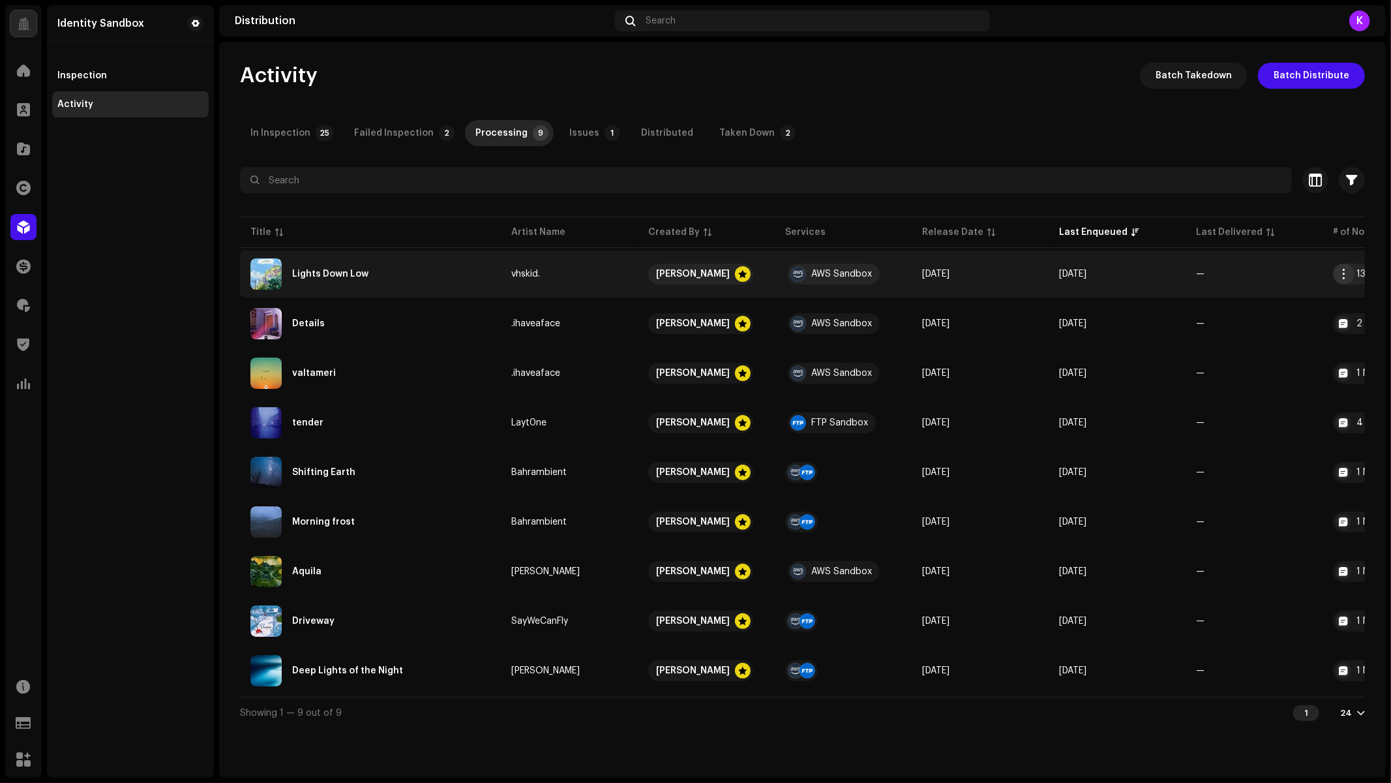
click at [1343, 273] on span "button" at bounding box center [1345, 274] width 10 height 10
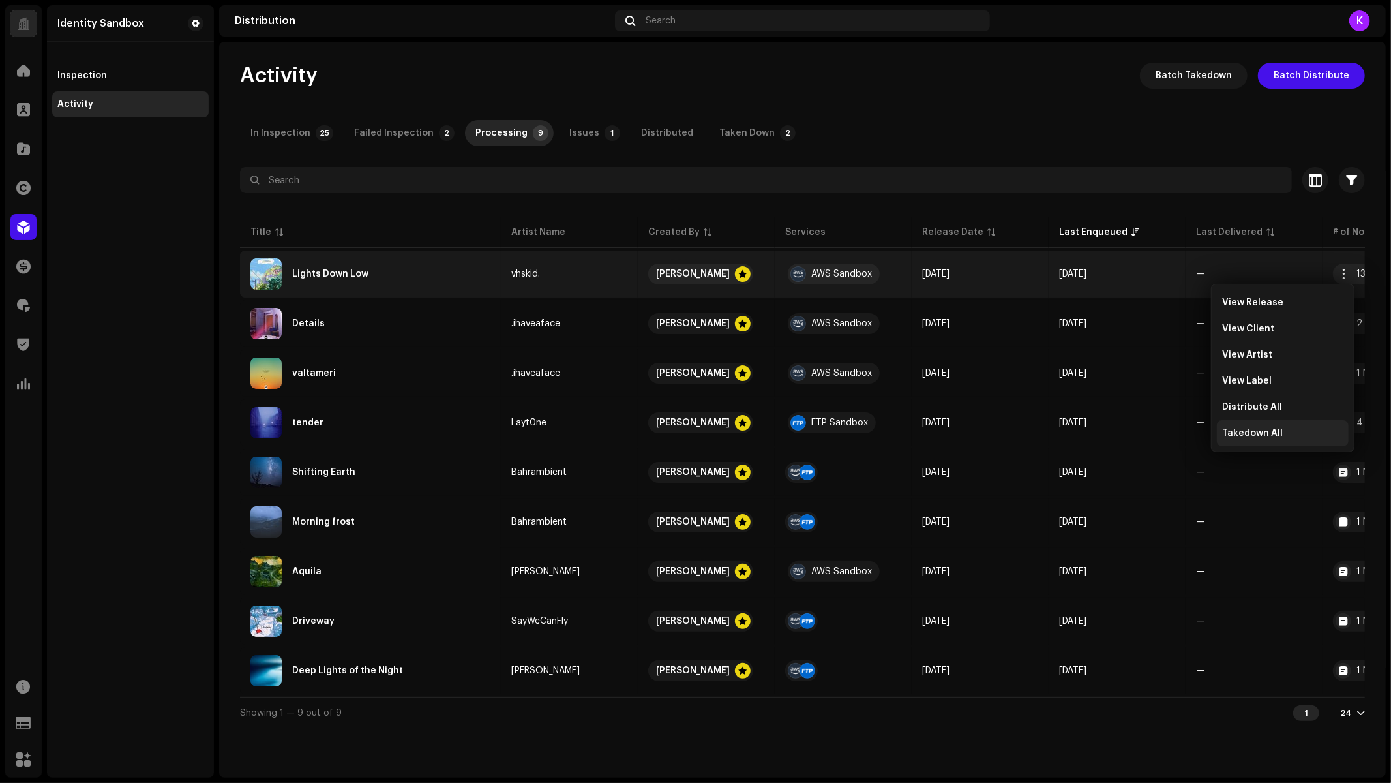
click at [1282, 432] on div "Takedown All" at bounding box center [1282, 433] width 121 height 10
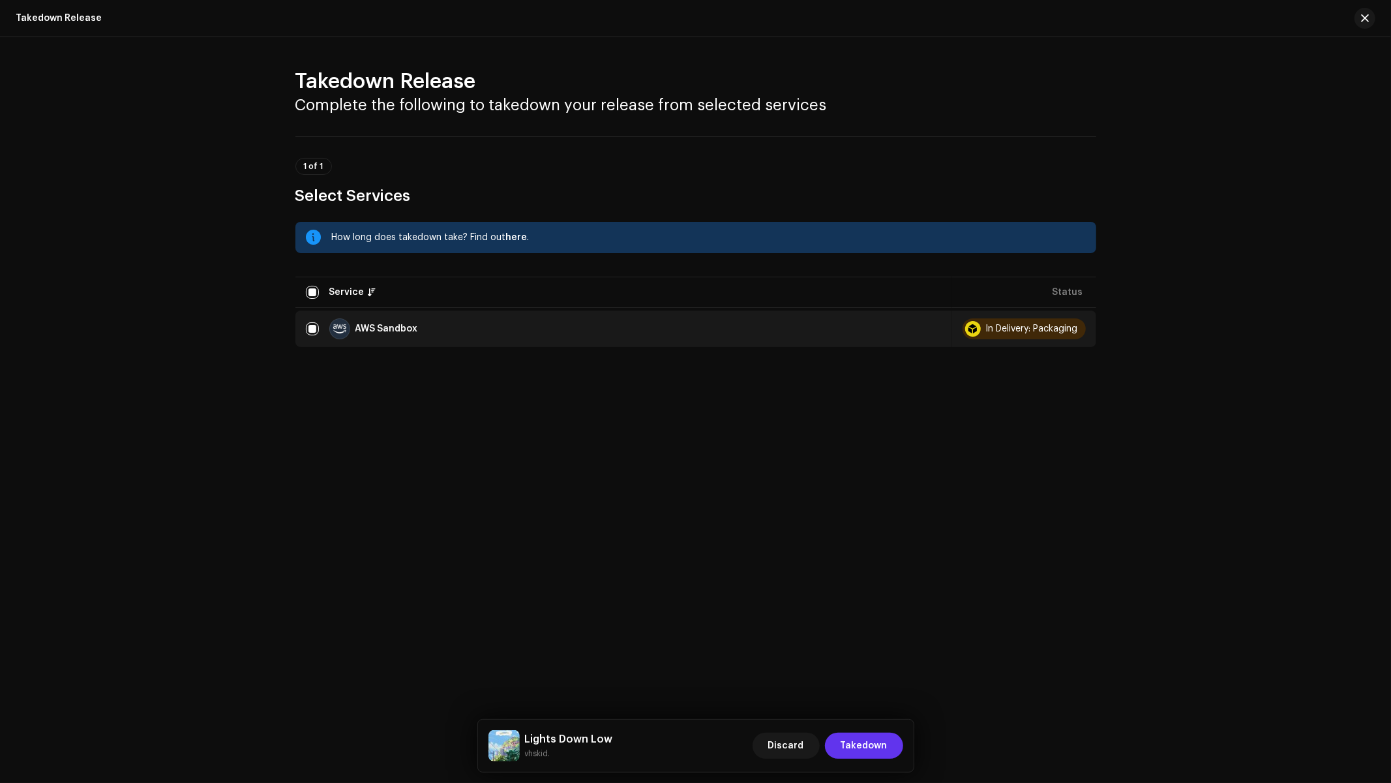
click at [883, 753] on span "Takedown" at bounding box center [864, 745] width 47 height 26
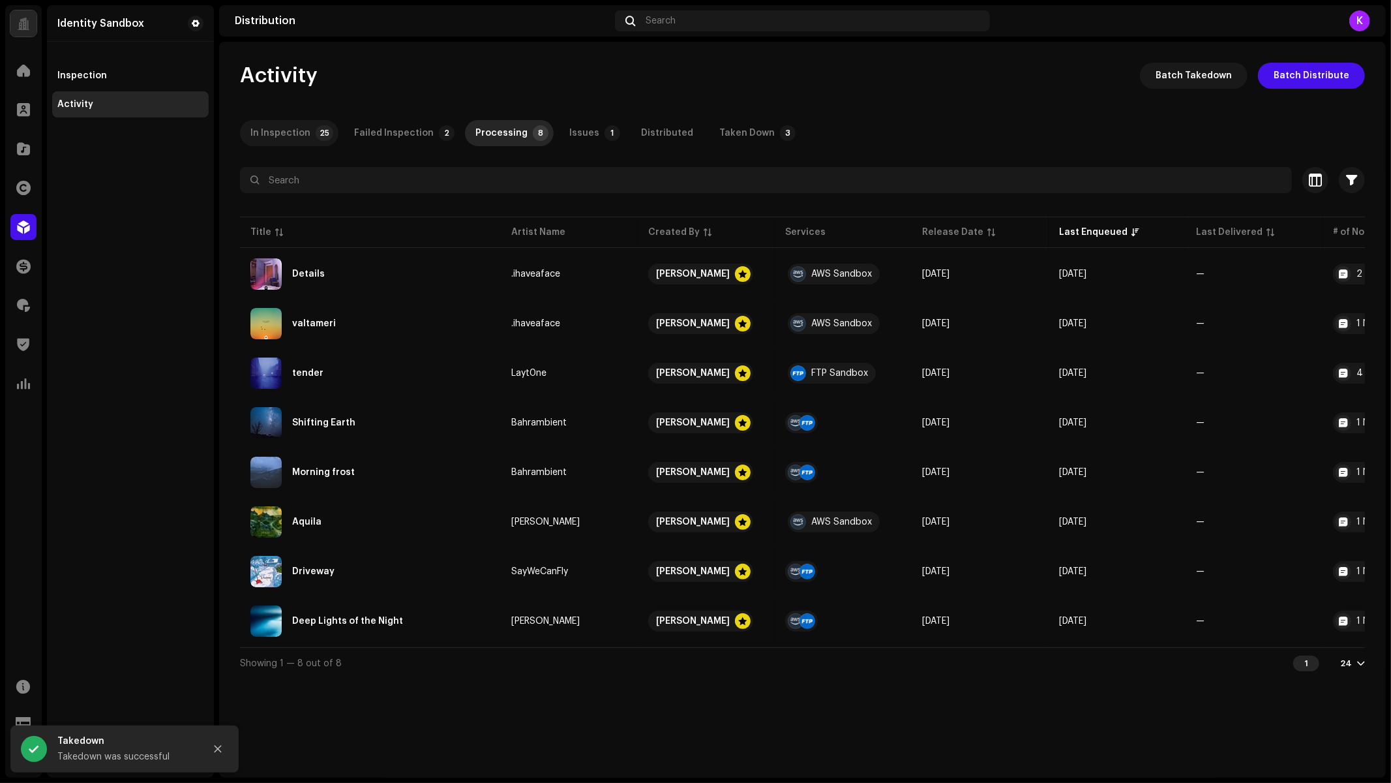
click at [269, 128] on div "In Inspection" at bounding box center [280, 133] width 60 height 26
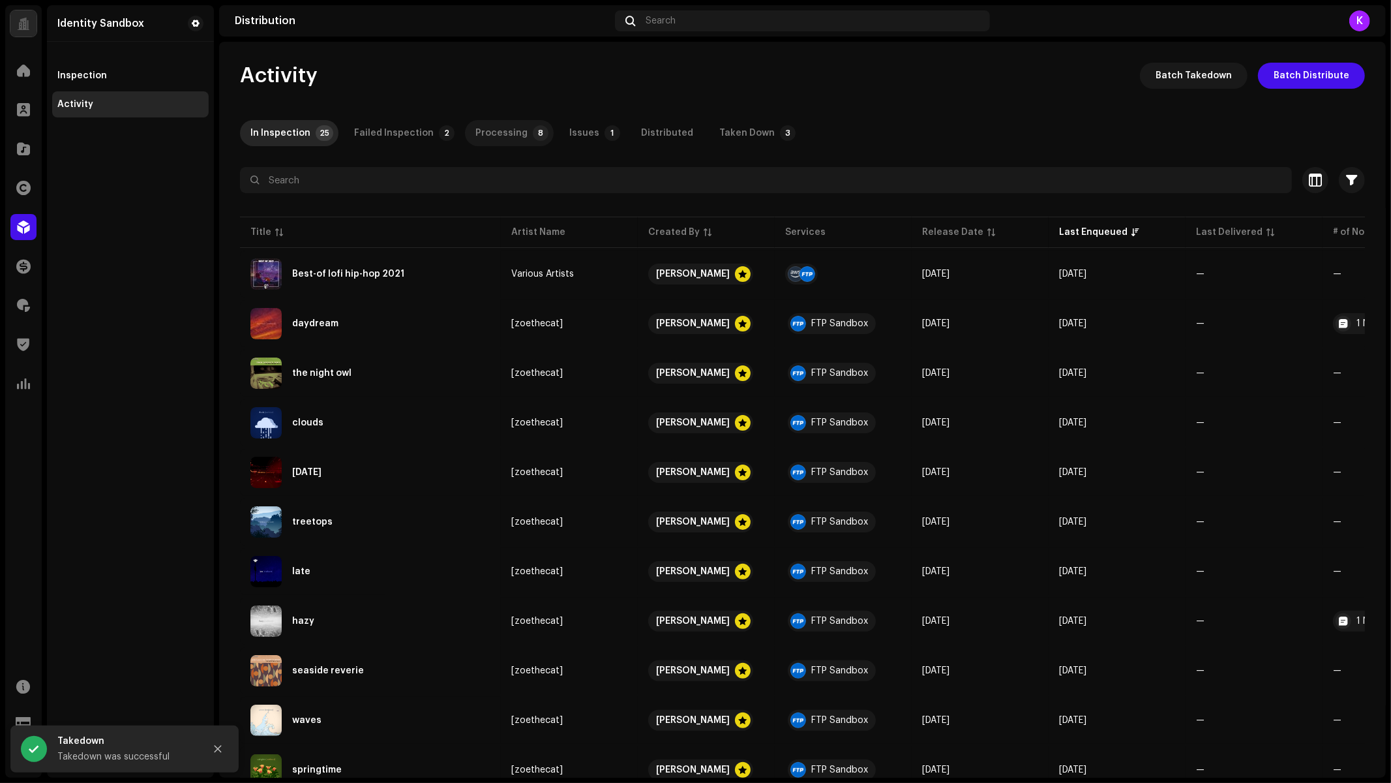
click at [482, 132] on div "Processing" at bounding box center [501, 133] width 52 height 26
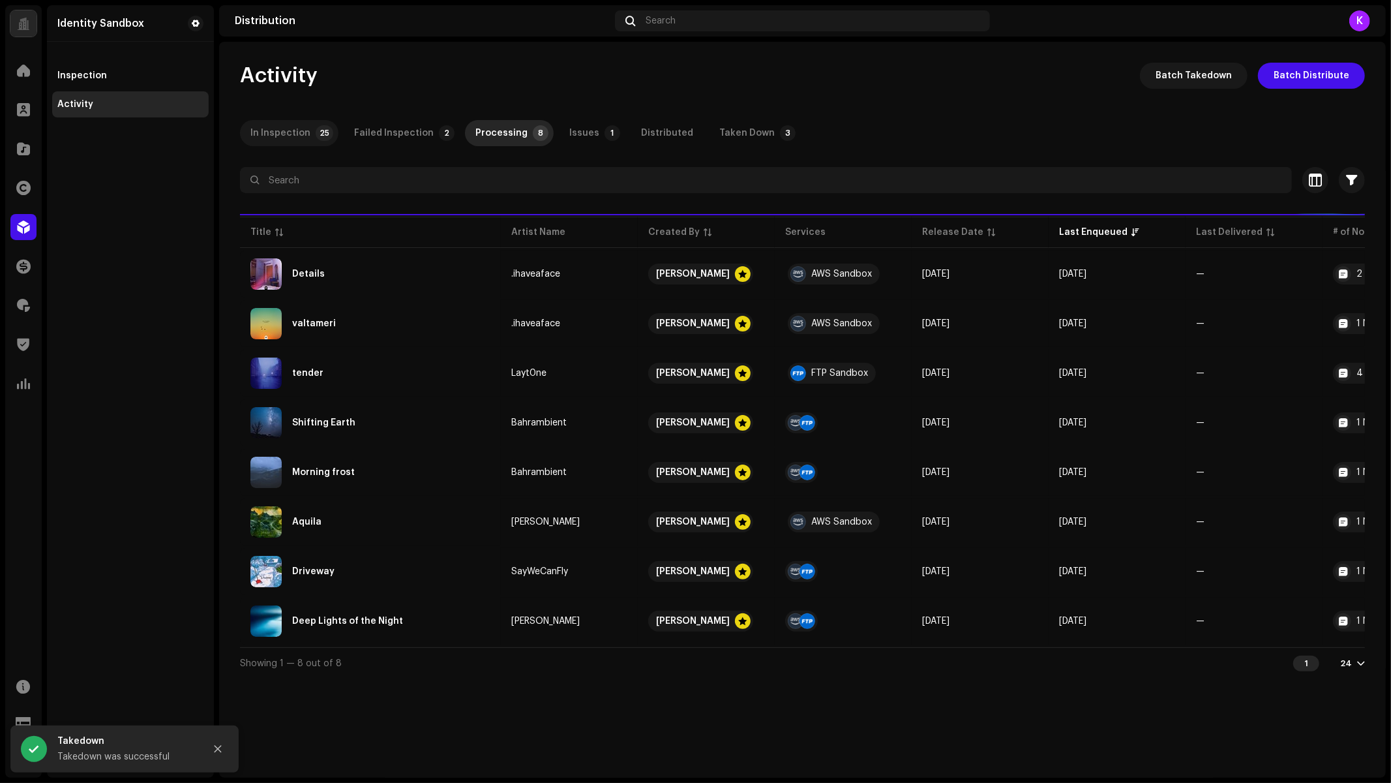
click at [277, 131] on div "In Inspection" at bounding box center [280, 133] width 60 height 26
